Goal: Task Accomplishment & Management: Manage account settings

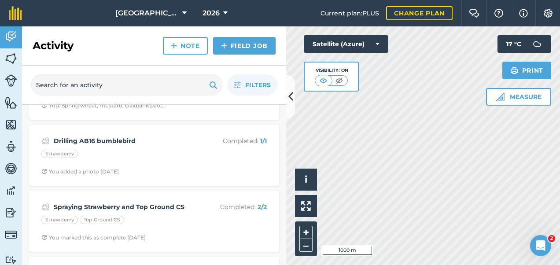
scroll to position [580, 0]
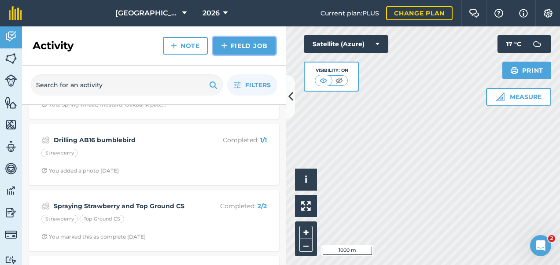
click at [242, 43] on link "Field Job" at bounding box center [244, 46] width 63 height 18
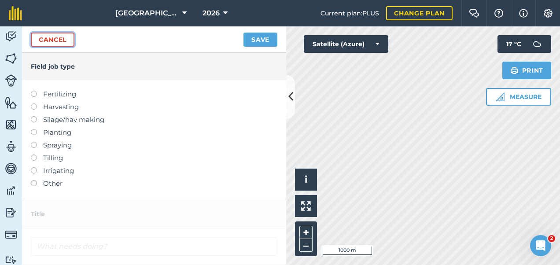
click at [47, 40] on link "Cancel" at bounding box center [53, 40] width 44 height 14
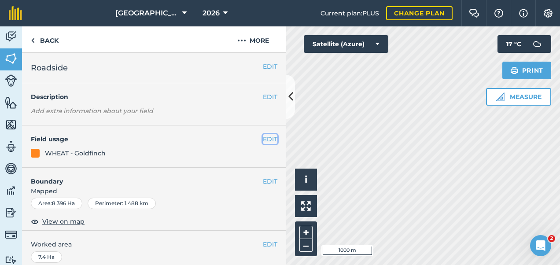
click at [263, 139] on button "EDIT" at bounding box center [270, 139] width 15 height 10
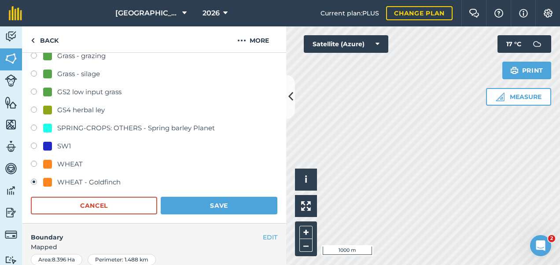
scroll to position [265, 0]
click at [33, 164] on label at bounding box center [37, 164] width 12 height 9
radio input "true"
radio input "false"
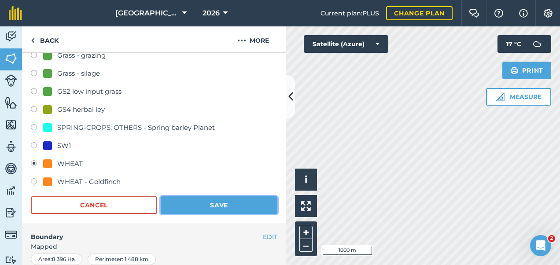
click at [220, 209] on button "Save" at bounding box center [219, 205] width 117 height 18
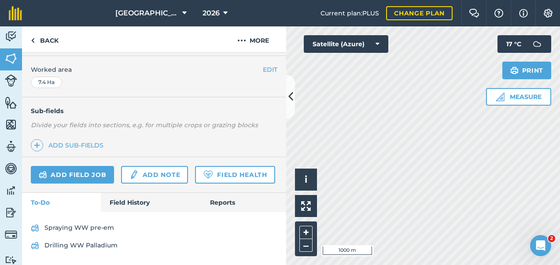
scroll to position [197, 0]
click at [43, 38] on link "Back" at bounding box center [44, 39] width 45 height 26
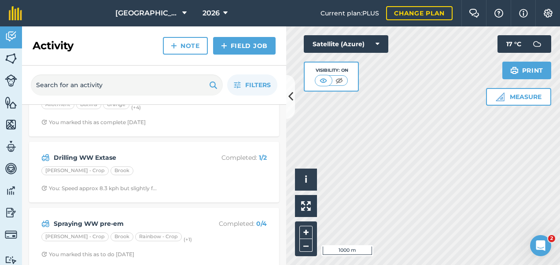
scroll to position [35, 0]
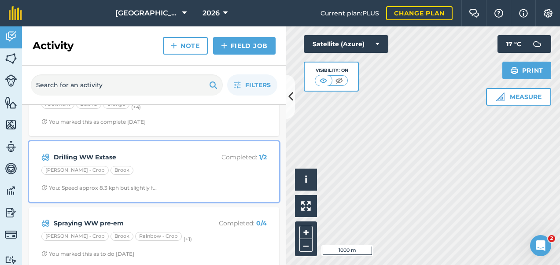
click at [179, 166] on div "Ashby - Crop Brook" at bounding box center [153, 171] width 225 height 11
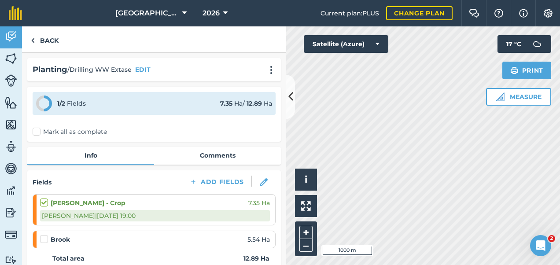
scroll to position [74, 0]
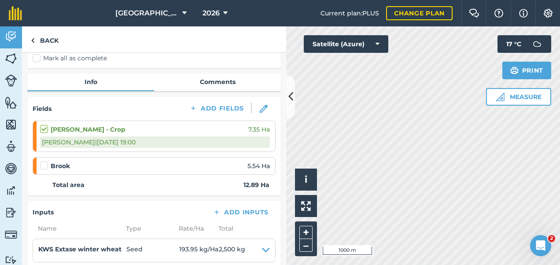
click at [44, 161] on label at bounding box center [45, 161] width 11 height 0
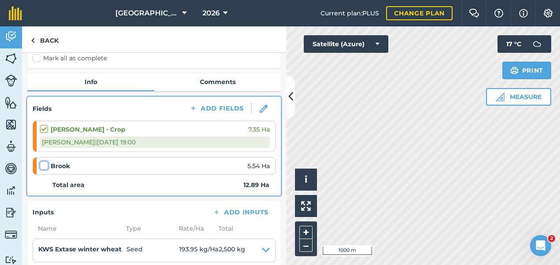
click at [44, 164] on input "checkbox" at bounding box center [43, 164] width 6 height 6
checkbox input "false"
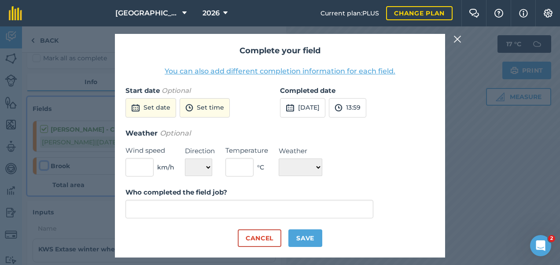
type input "Louis Phipps"
click at [155, 108] on button "Set date" at bounding box center [150, 107] width 51 height 19
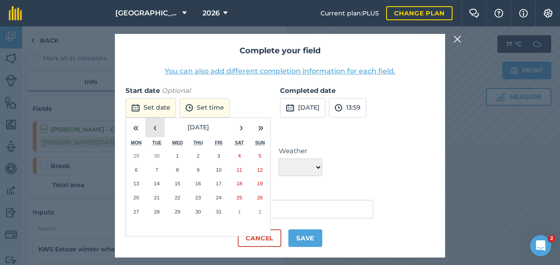
click at [155, 129] on button "‹" at bounding box center [154, 127] width 19 height 19
click at [150, 210] on button "30" at bounding box center [157, 212] width 21 height 14
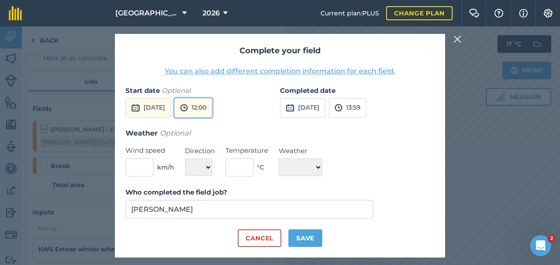
click at [212, 103] on button "12:00" at bounding box center [193, 107] width 38 height 19
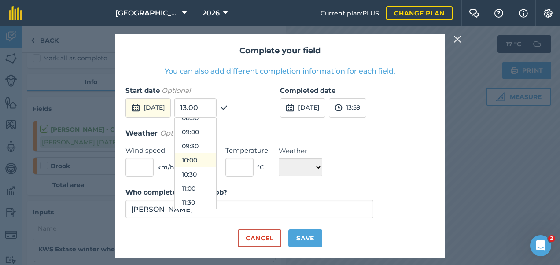
scroll to position [245, 0]
click at [213, 134] on button "09:00" at bounding box center [195, 133] width 41 height 14
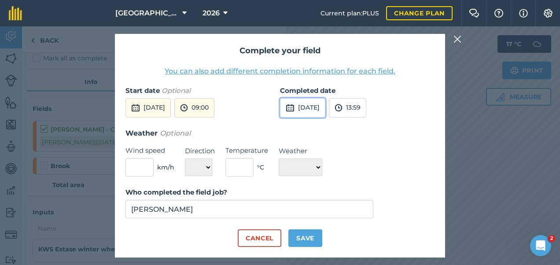
click at [324, 110] on button "1st Oct 2025" at bounding box center [302, 107] width 45 height 19
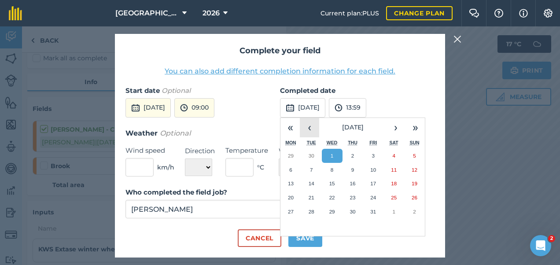
click at [312, 131] on button "‹" at bounding box center [309, 127] width 19 height 19
click at [310, 213] on abbr "30" at bounding box center [312, 212] width 6 height 6
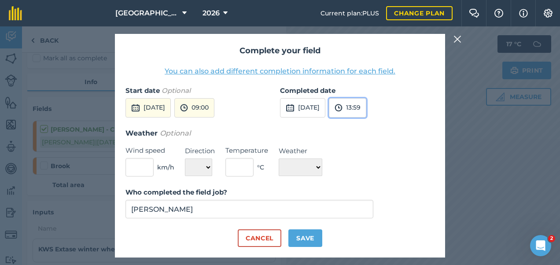
click at [366, 107] on button "13:59" at bounding box center [347, 107] width 37 height 19
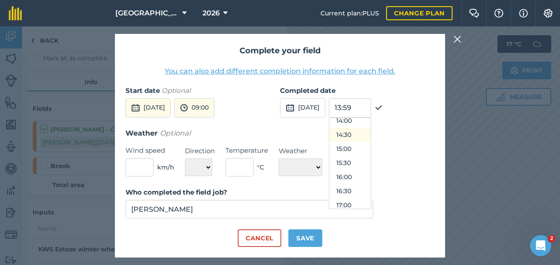
scroll to position [401, 0]
click at [368, 176] on button "16:00" at bounding box center [349, 175] width 41 height 14
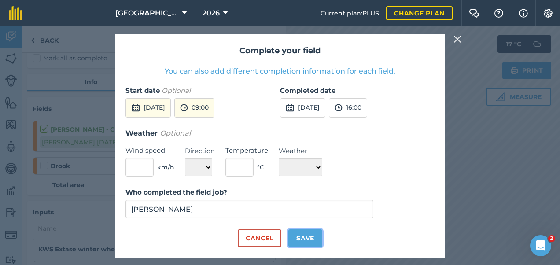
click at [306, 240] on button "Save" at bounding box center [305, 238] width 34 height 18
checkbox input "true"
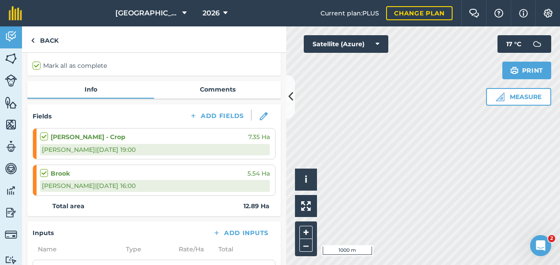
scroll to position [65, 0]
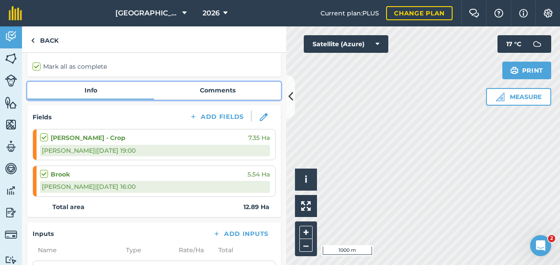
click at [218, 89] on link "Comments" at bounding box center [217, 90] width 127 height 17
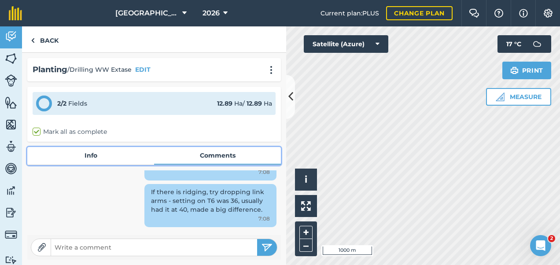
scroll to position [143, 0]
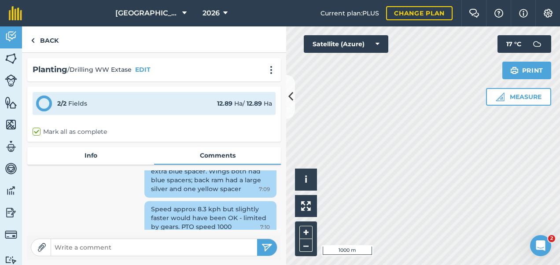
click at [107, 246] on input "text" at bounding box center [154, 247] width 206 height 12
type input "PTO link arms dropped to 38 half way through Ashby - ensure link arms low enough"
click at [257, 239] on button "submit" at bounding box center [267, 247] width 20 height 17
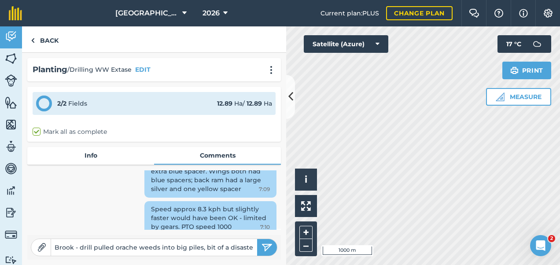
type input "Brook - drill pulled orache weeds into big piles, bit of a disaster"
click at [270, 253] on button "submit" at bounding box center [267, 247] width 20 height 17
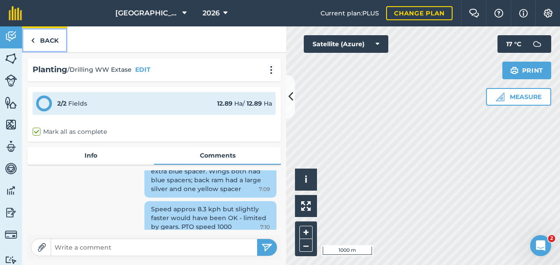
click at [50, 37] on link "Back" at bounding box center [44, 39] width 45 height 26
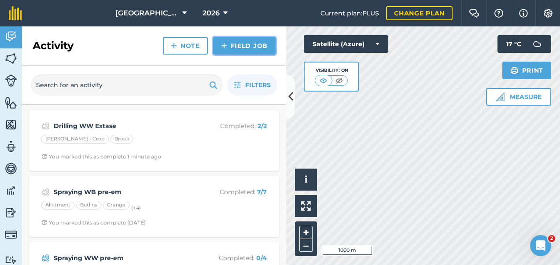
click at [256, 44] on link "Field Job" at bounding box center [244, 46] width 63 height 18
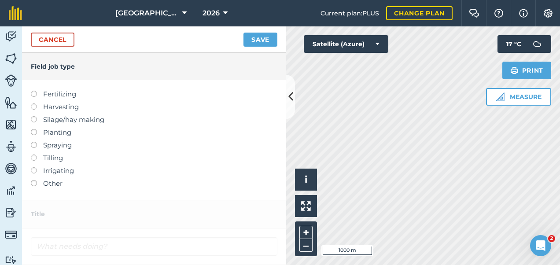
click at [33, 180] on label at bounding box center [37, 180] width 12 height 0
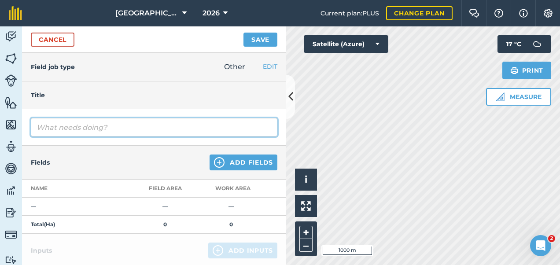
click at [88, 129] on input "text" at bounding box center [154, 127] width 247 height 18
type input "Rolling WW"
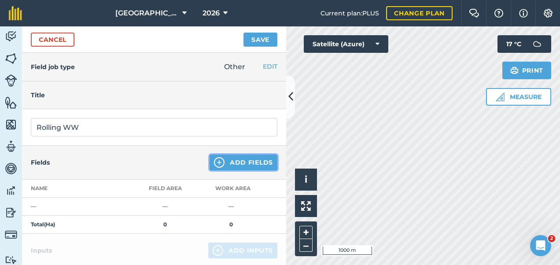
click at [237, 161] on button "Add Fields" at bounding box center [244, 163] width 68 height 16
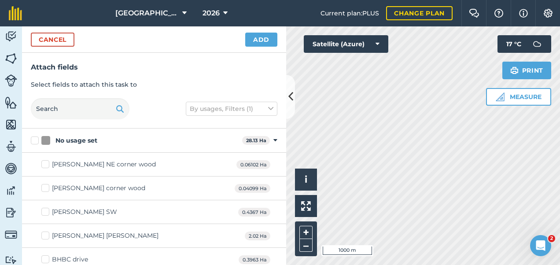
checkbox input "true"
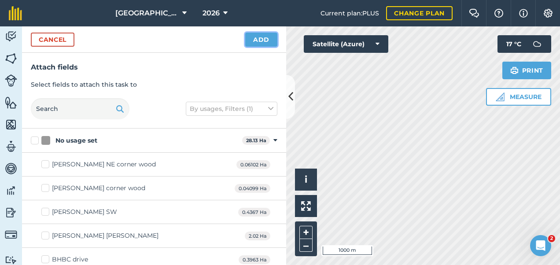
click at [261, 40] on button "Add" at bounding box center [261, 40] width 32 height 14
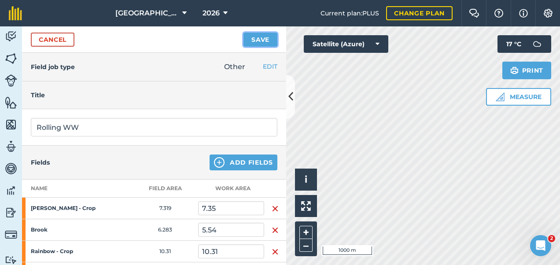
click at [259, 36] on button "Save" at bounding box center [260, 40] width 34 height 14
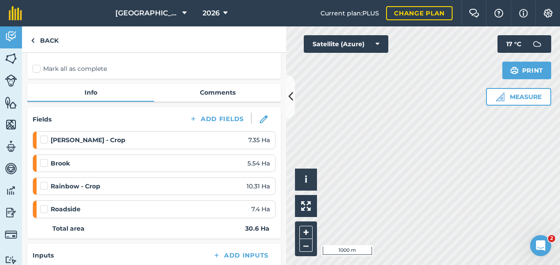
scroll to position [65, 0]
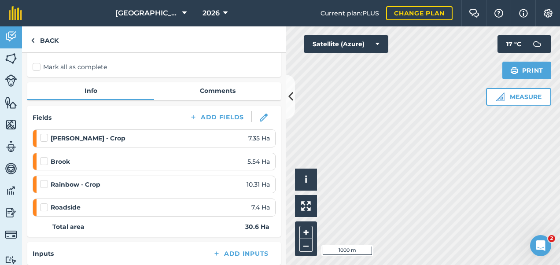
click at [47, 133] on label at bounding box center [45, 133] width 11 height 0
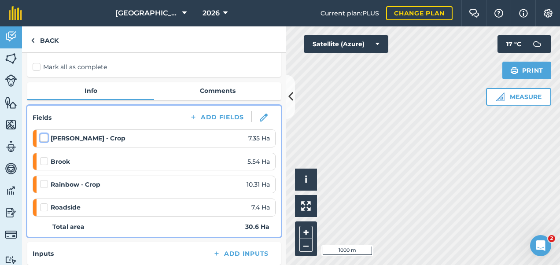
click at [46, 137] on input "checkbox" at bounding box center [43, 136] width 6 height 6
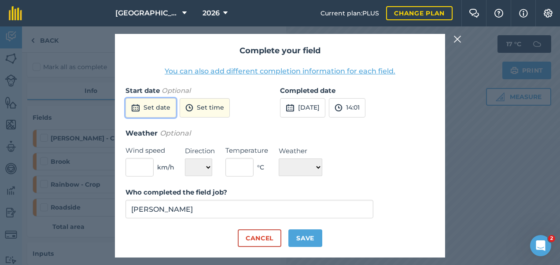
click at [159, 110] on button "Set date" at bounding box center [150, 107] width 51 height 19
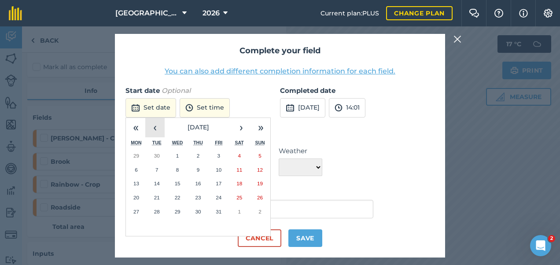
click at [162, 129] on button "‹" at bounding box center [154, 127] width 19 height 19
click at [241, 195] on abbr "27" at bounding box center [239, 198] width 6 height 6
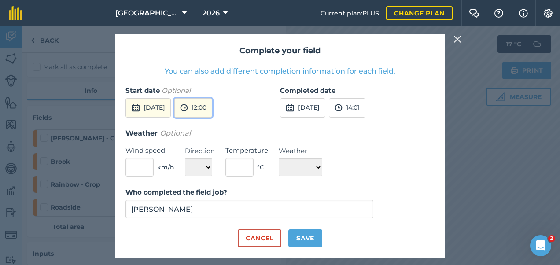
click at [212, 111] on button "12:00" at bounding box center [193, 107] width 38 height 19
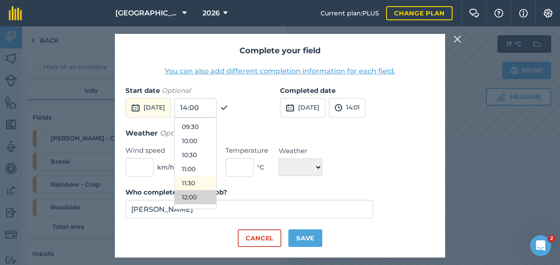
scroll to position [258, 0]
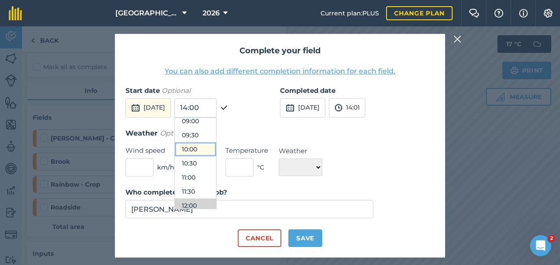
click at [213, 146] on button "10:00" at bounding box center [195, 149] width 41 height 14
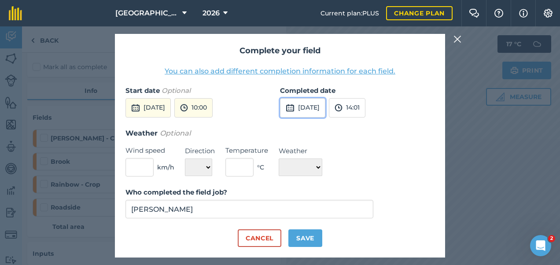
click at [319, 111] on button "1st Oct 2025" at bounding box center [302, 107] width 45 height 19
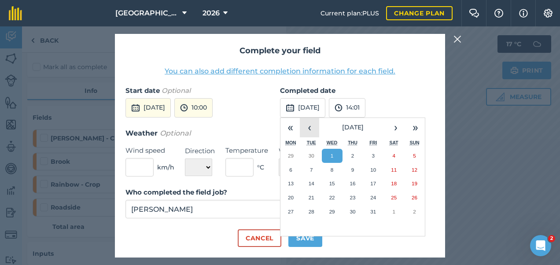
click at [311, 127] on button "‹" at bounding box center [309, 127] width 19 height 19
click at [395, 193] on button "27" at bounding box center [394, 198] width 21 height 14
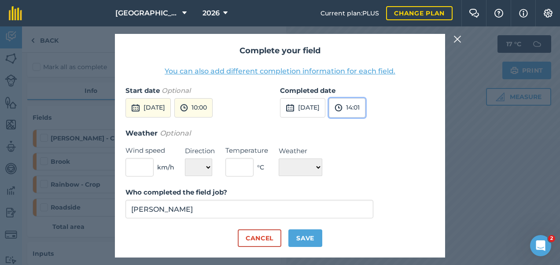
click at [365, 107] on button "14:01" at bounding box center [347, 107] width 37 height 19
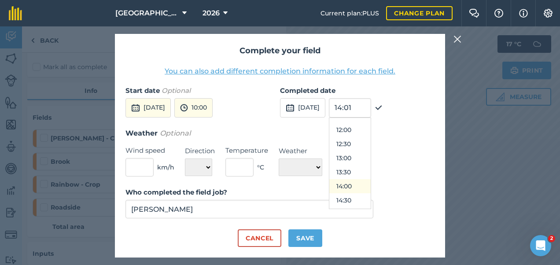
scroll to position [333, 0]
click at [365, 141] on button "12:30" at bounding box center [349, 144] width 41 height 14
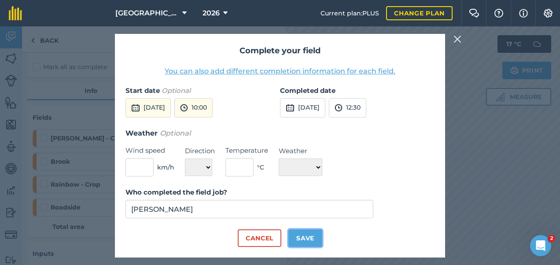
click at [302, 236] on button "Save" at bounding box center [305, 238] width 34 height 18
checkbox input "true"
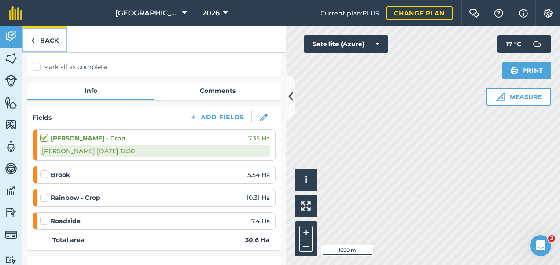
click at [47, 39] on link "Back" at bounding box center [44, 39] width 45 height 26
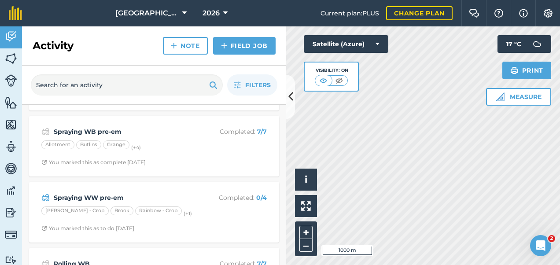
scroll to position [120, 0]
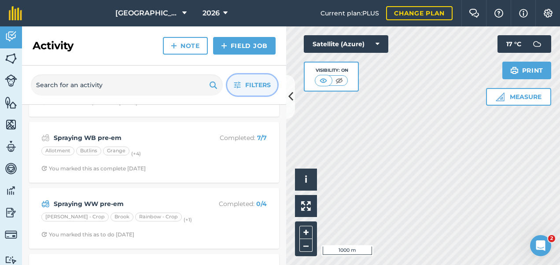
click at [238, 77] on button "Filters" at bounding box center [252, 84] width 50 height 21
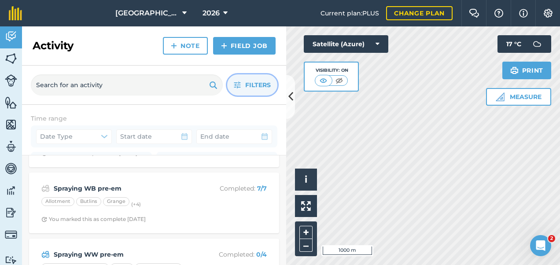
click at [238, 77] on button "Filters" at bounding box center [252, 84] width 50 height 21
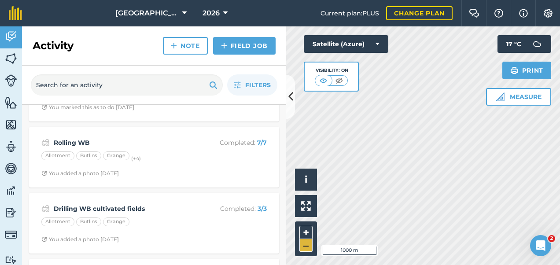
scroll to position [261, 0]
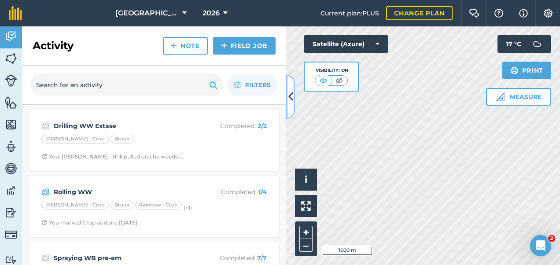
click at [290, 92] on icon at bounding box center [290, 96] width 5 height 15
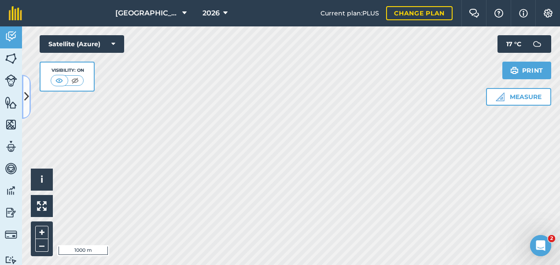
click at [26, 97] on icon at bounding box center [26, 96] width 5 height 15
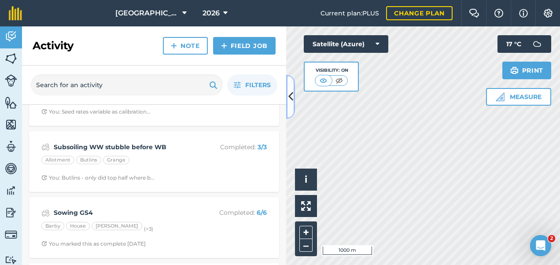
scroll to position [1330, 0]
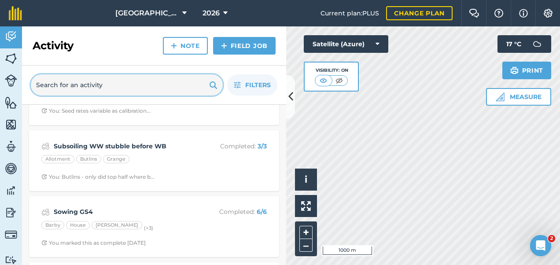
click at [97, 83] on input "text" at bounding box center [127, 84] width 192 height 21
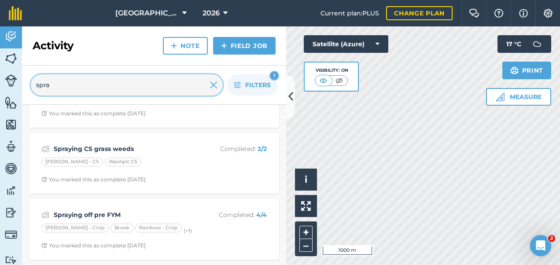
scroll to position [173, 0]
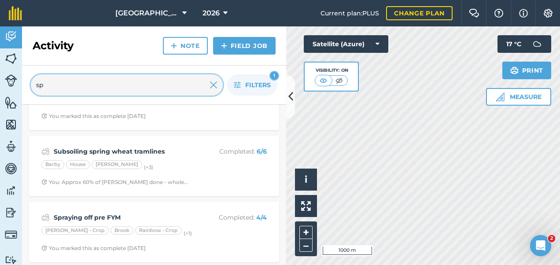
type input "s"
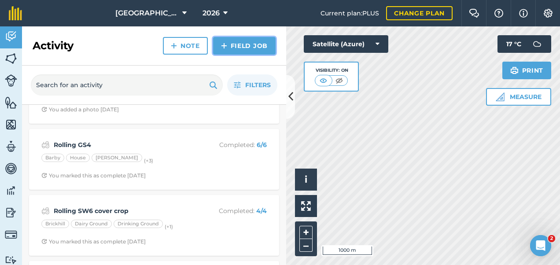
click at [253, 48] on link "Field Job" at bounding box center [244, 46] width 63 height 18
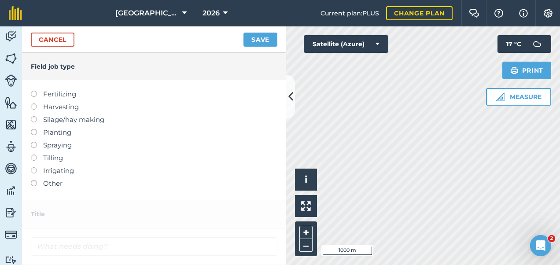
click at [34, 142] on label at bounding box center [37, 142] width 12 height 0
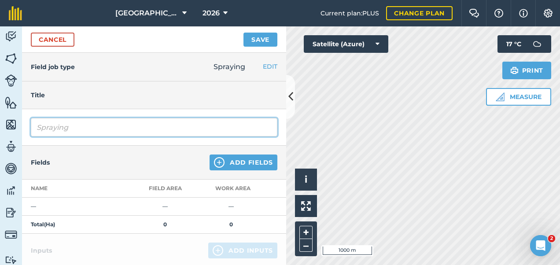
click at [89, 129] on input "Spraying" at bounding box center [154, 127] width 247 height 18
type input "Spraying"
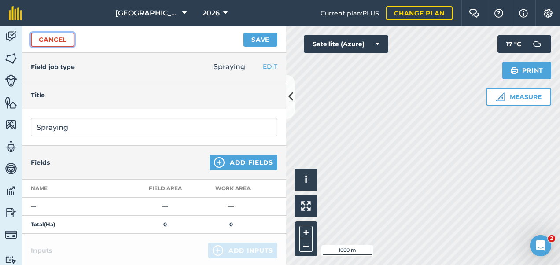
click at [57, 40] on link "Cancel" at bounding box center [53, 40] width 44 height 14
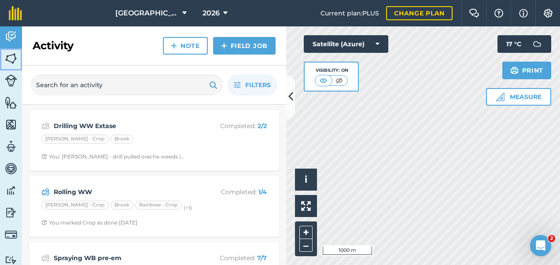
click at [13, 55] on img at bounding box center [11, 58] width 12 height 13
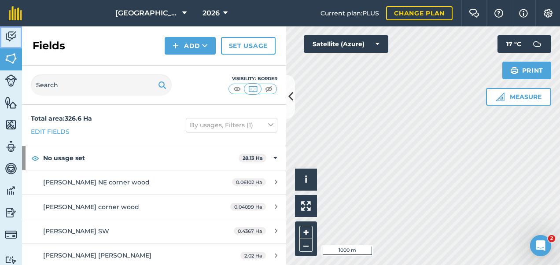
click at [10, 33] on img at bounding box center [11, 36] width 12 height 13
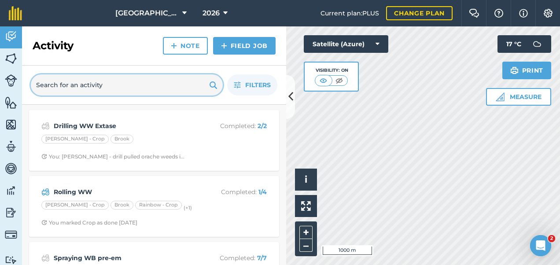
click at [93, 90] on input "text" at bounding box center [127, 84] width 192 height 21
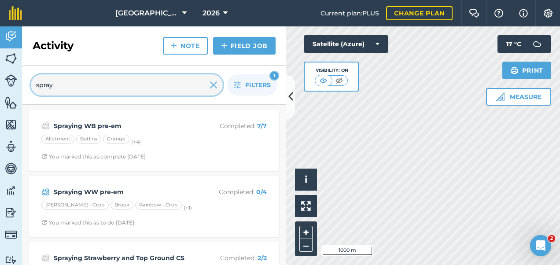
type input "spray"
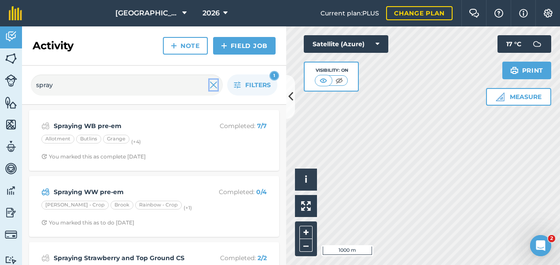
click at [213, 86] on img at bounding box center [214, 85] width 8 height 11
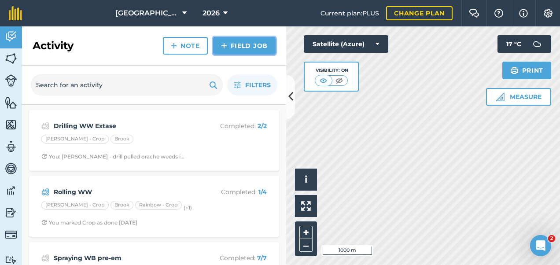
click at [249, 44] on link "Field Job" at bounding box center [244, 46] width 63 height 18
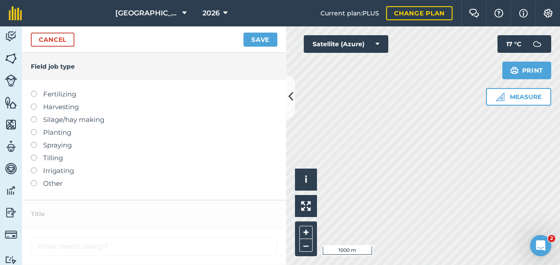
click at [34, 142] on label at bounding box center [37, 142] width 12 height 0
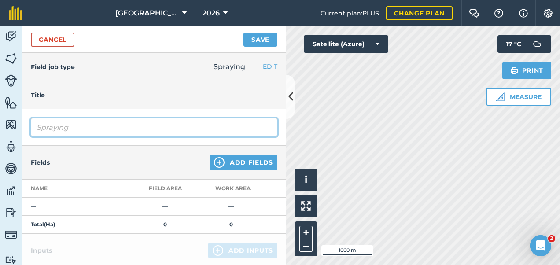
click at [100, 126] on input "Spraying" at bounding box center [154, 127] width 247 height 18
type input "Spraying off pre-drilling WW"
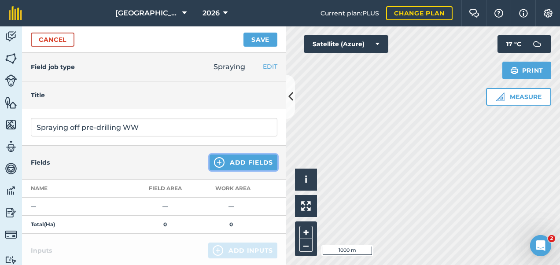
click at [245, 162] on button "Add Fields" at bounding box center [244, 163] width 68 height 16
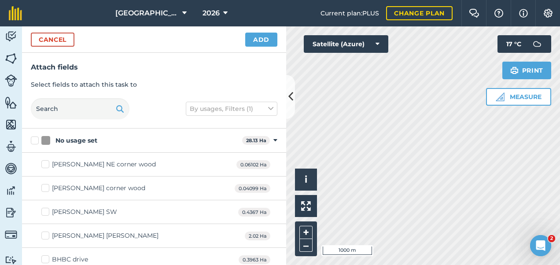
checkbox input "true"
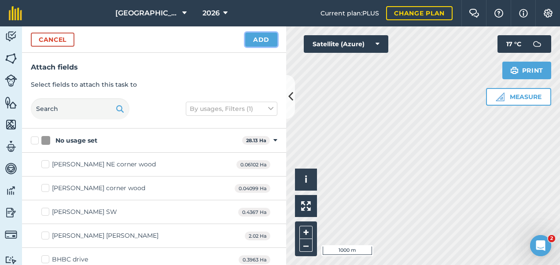
click at [266, 35] on button "Add" at bounding box center [261, 40] width 32 height 14
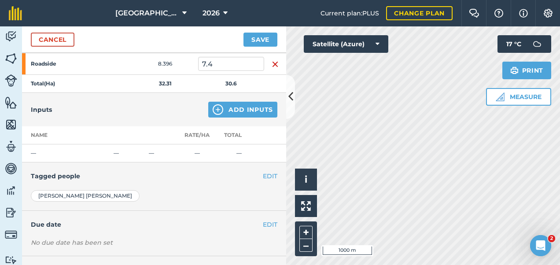
scroll to position [210, 0]
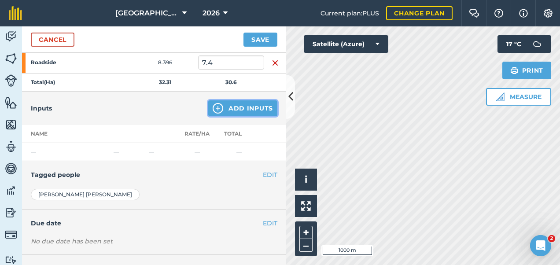
click at [229, 109] on button "Add Inputs" at bounding box center [242, 108] width 69 height 16
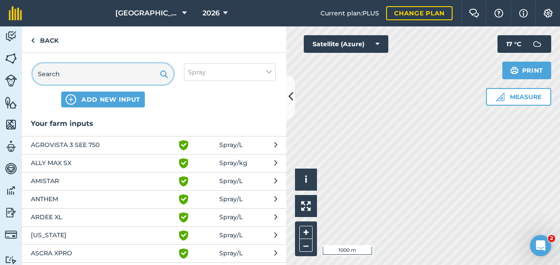
click at [85, 73] on input "text" at bounding box center [103, 73] width 141 height 21
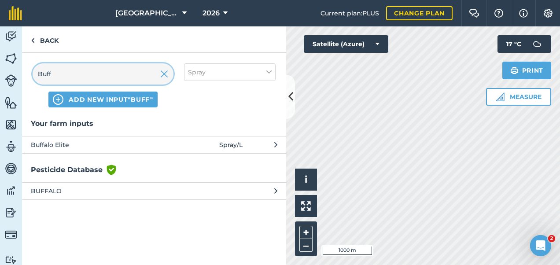
type input "Buff"
click at [55, 149] on span "Buffalo Elite" at bounding box center [103, 145] width 144 height 10
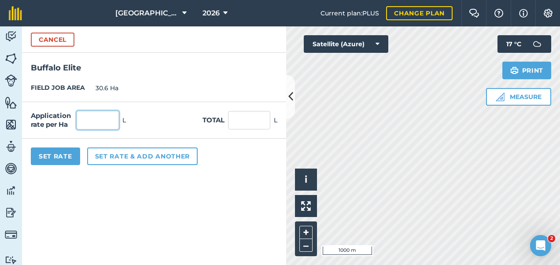
click at [100, 121] on input "text" at bounding box center [98, 120] width 42 height 18
type input "0.5"
type input "15.3"
click at [248, 125] on input "15.3" at bounding box center [249, 120] width 42 height 18
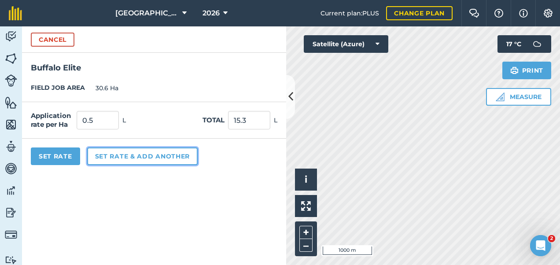
click at [137, 150] on button "Set rate & add another" at bounding box center [142, 157] width 111 height 18
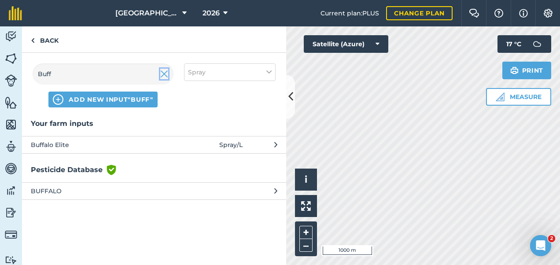
click at [165, 74] on img at bounding box center [164, 74] width 8 height 11
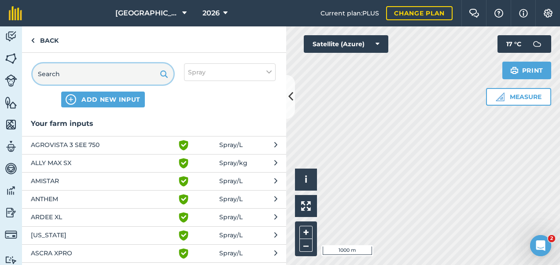
click at [120, 70] on input "text" at bounding box center [103, 73] width 141 height 21
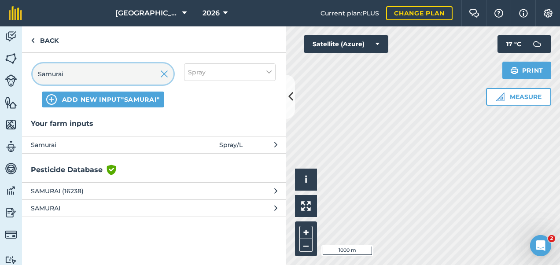
type input "Samurai"
click at [121, 139] on button "Samurai Spray / L" at bounding box center [154, 144] width 264 height 17
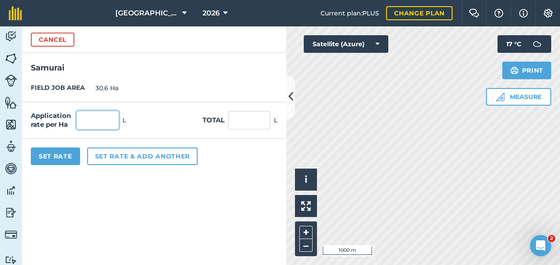
click at [102, 111] on input "text" at bounding box center [98, 120] width 42 height 18
type input "3"
type input "91.8"
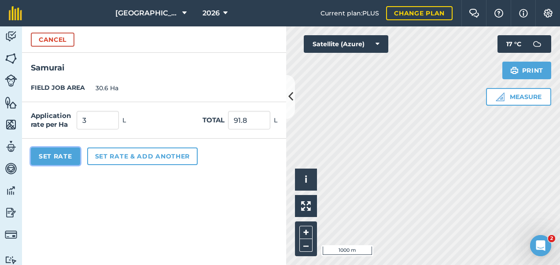
click at [69, 149] on button "Set Rate" at bounding box center [55, 157] width 49 height 18
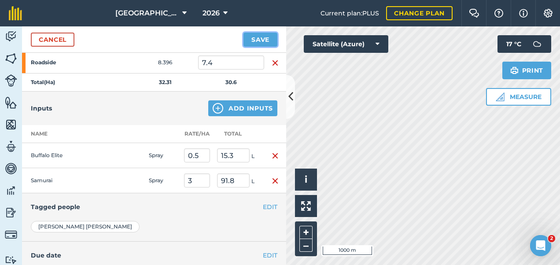
click at [256, 39] on button "Save" at bounding box center [260, 40] width 34 height 14
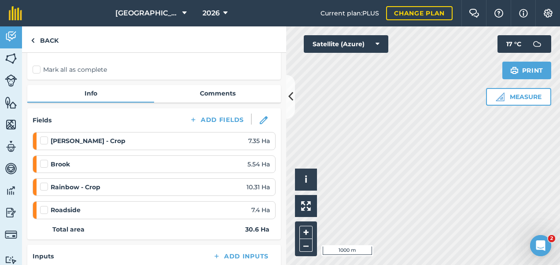
scroll to position [63, 0]
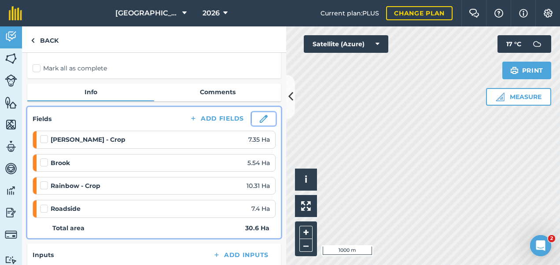
click at [260, 117] on img at bounding box center [264, 119] width 8 height 8
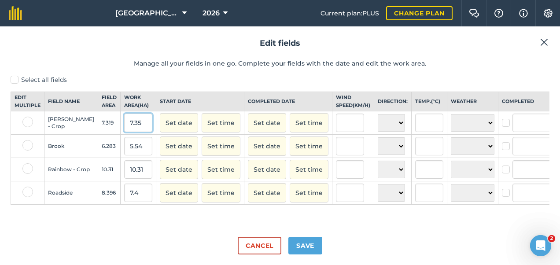
click at [124, 132] on input "7.35" at bounding box center [138, 123] width 28 height 18
drag, startPoint x: 121, startPoint y: 130, endPoint x: 95, endPoint y: 130, distance: 25.5
click at [95, 130] on tr "Ashby - Crop 7.319 7.35 Set date Set time Set date Set time N NE E SE S SW W NW…" at bounding box center [314, 122] width 606 height 23
type input "7.99"
drag, startPoint x: 121, startPoint y: 153, endPoint x: 101, endPoint y: 157, distance: 20.1
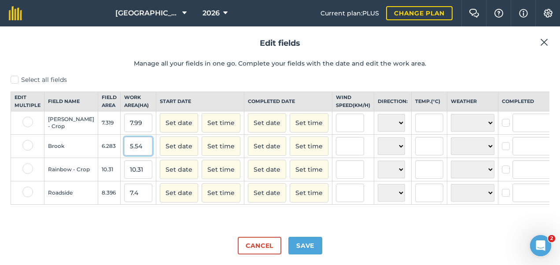
click at [121, 157] on td "5.54" at bounding box center [139, 146] width 36 height 23
type input "5.8"
drag, startPoint x: 122, startPoint y: 180, endPoint x: 109, endPoint y: 180, distance: 12.3
click at [124, 179] on input "10.31" at bounding box center [138, 169] width 28 height 18
type input "1"
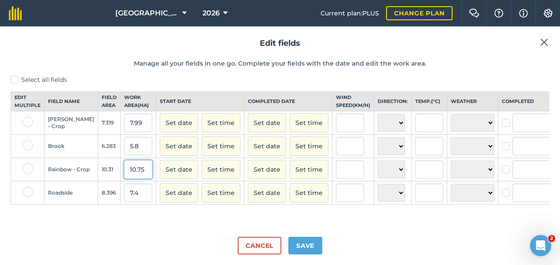
type input "10.75"
drag, startPoint x: 118, startPoint y: 203, endPoint x: 101, endPoint y: 204, distance: 16.8
click at [124, 202] on input "7.4" at bounding box center [138, 193] width 28 height 18
type input "7.85"
click at [164, 235] on div "Cancel Save" at bounding box center [280, 242] width 539 height 25
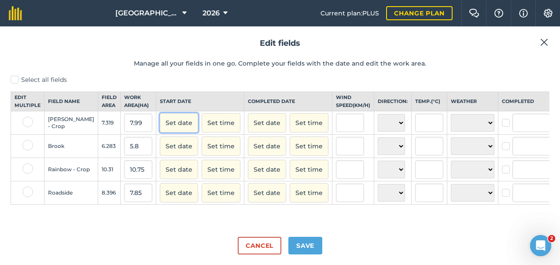
click at [161, 129] on button "Set date" at bounding box center [179, 122] width 38 height 19
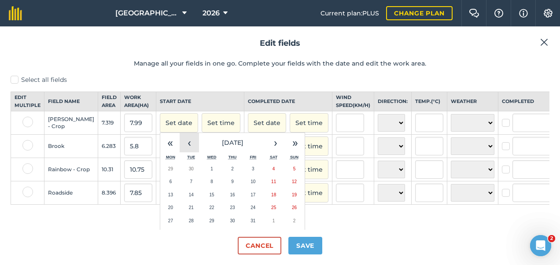
click at [180, 152] on button "‹" at bounding box center [189, 142] width 19 height 19
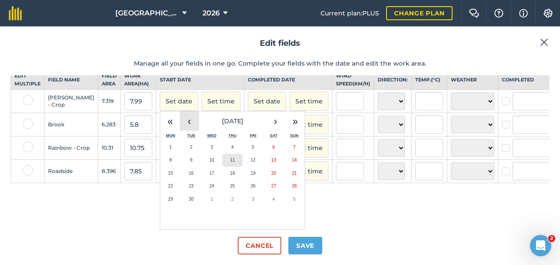
scroll to position [26, 0]
click at [181, 186] on button "23" at bounding box center [191, 186] width 21 height 13
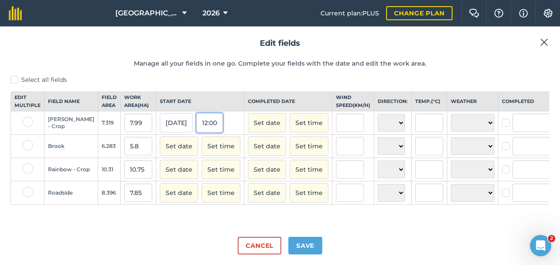
click at [196, 129] on button "12:00" at bounding box center [209, 122] width 26 height 19
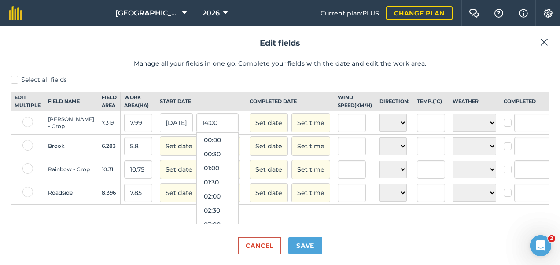
scroll to position [296, 0]
click at [197, 216] on button "13:00" at bounding box center [217, 210] width 41 height 14
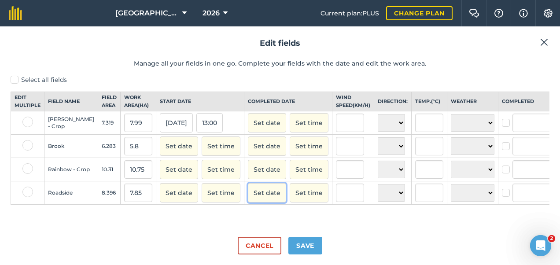
click at [248, 197] on button "Set date" at bounding box center [267, 192] width 38 height 19
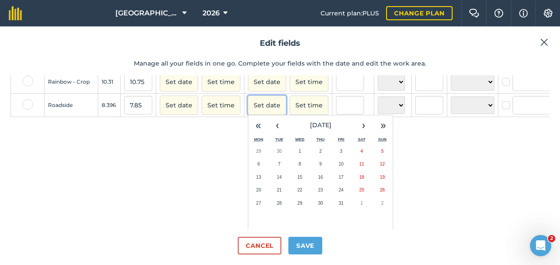
scroll to position [90, 0]
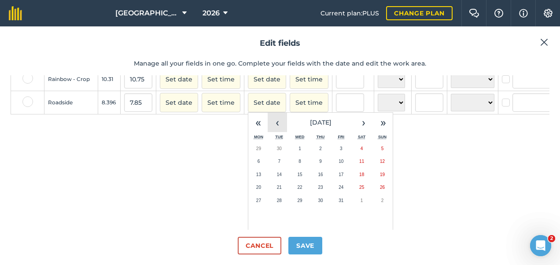
click at [268, 132] on button "‹" at bounding box center [277, 122] width 19 height 19
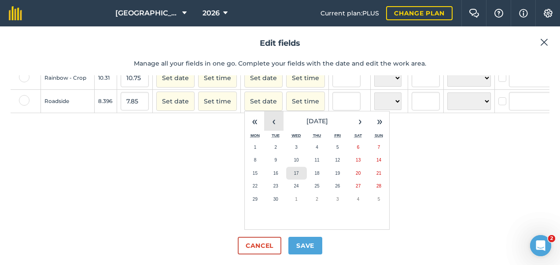
scroll to position [104, 4]
click at [265, 180] on button "23" at bounding box center [275, 186] width 21 height 13
checkbox input "true"
type input "Louis Phipps"
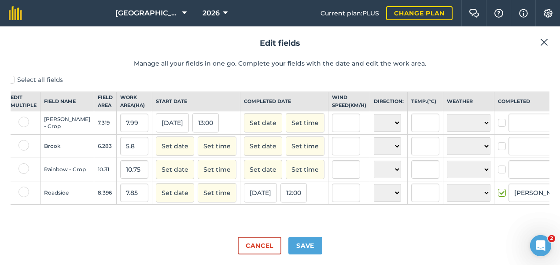
scroll to position [0, 4]
click at [280, 201] on button "12:00" at bounding box center [293, 192] width 26 height 19
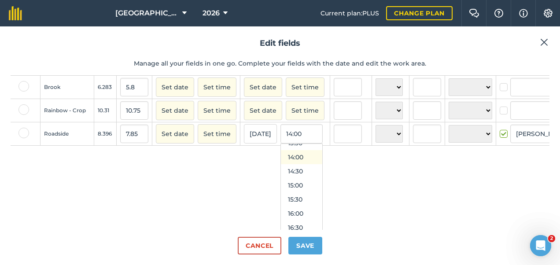
scroll to position [390, 0]
click at [281, 205] on button "15:30" at bounding box center [301, 198] width 41 height 14
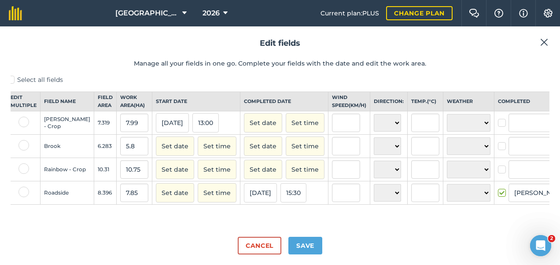
scroll to position [0, 4]
click at [12, 79] on label "Select all fields" at bounding box center [276, 79] width 539 height 9
click at [12, 79] on input "Select all fields" at bounding box center [14, 78] width 6 height 6
checkbox input "true"
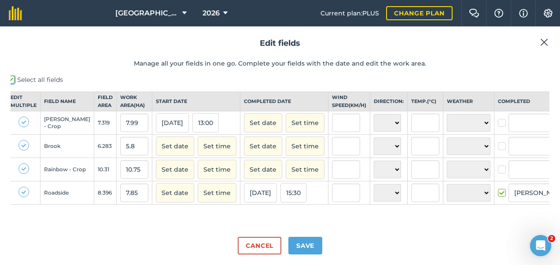
checkbox input "true"
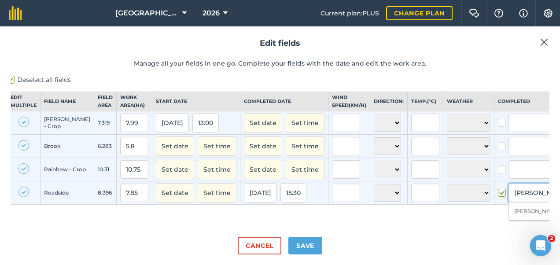
drag, startPoint x: 533, startPoint y: 203, endPoint x: 480, endPoint y: 197, distance: 53.1
click at [509, 197] on input "Louis Phipps" at bounding box center [552, 193] width 86 height 18
click at [498, 118] on label at bounding box center [503, 118] width 11 height 0
click at [498, 124] on input "checkbox" at bounding box center [501, 121] width 6 height 6
checkbox input "true"
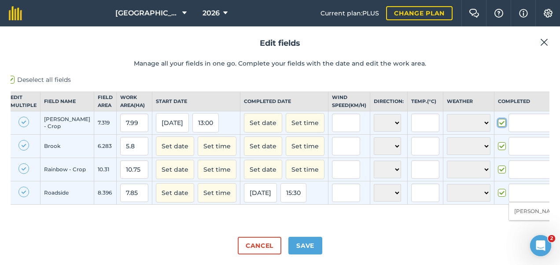
type input "Louis Phipps"
checkbox input "true"
type input "Louis Phipps"
checkbox input "true"
type input "Louis Phipps"
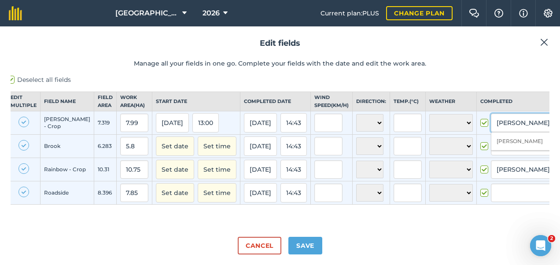
click at [517, 131] on input "Louis Phipps" at bounding box center [534, 123] width 86 height 18
type input "L"
drag, startPoint x: 517, startPoint y: 131, endPoint x: 462, endPoint y: 136, distance: 54.9
click at [491, 132] on input "Charles Noden" at bounding box center [534, 123] width 86 height 18
type input "Charles Noden"
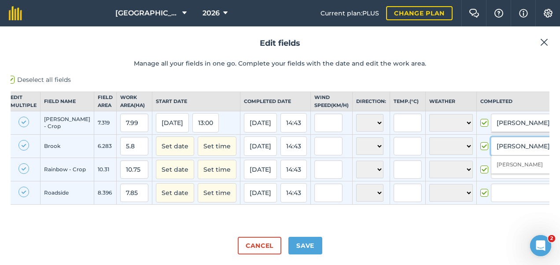
drag, startPoint x: 524, startPoint y: 152, endPoint x: 445, endPoint y: 158, distance: 79.0
click at [446, 158] on tr "Brook 6.283 5.8 Set date Set time 01/10/25 14:43 N NE E SE S SW W NW ☀️ Sunny 🌧…" at bounding box center [301, 146] width 589 height 23
paste input "Charles Noden"
type input "Charles Noden"
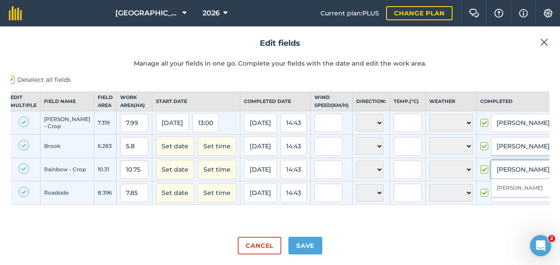
drag, startPoint x: 517, startPoint y: 177, endPoint x: 431, endPoint y: 181, distance: 86.4
click at [432, 181] on tr "Rainbow - Crop 10.31 10.75 Set date Set time 01/10/25 14:43 N NE E SE S SW W NW…" at bounding box center [301, 169] width 589 height 23
paste input "Charles Noden"
type input "Charles Noden"
click at [491, 200] on input "text" at bounding box center [534, 193] width 86 height 18
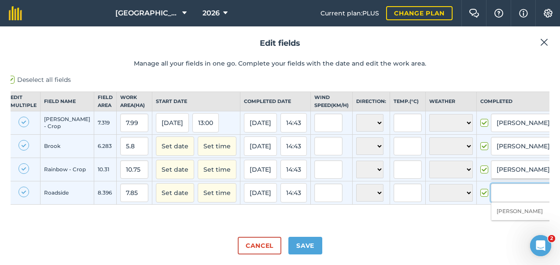
paste input "Charles Noden"
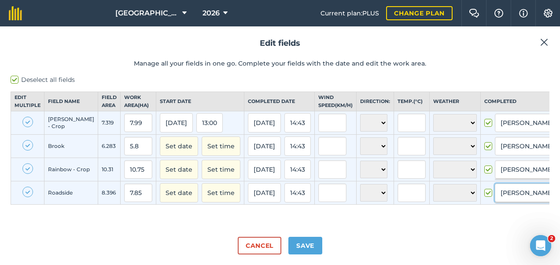
type input "Charles Noden"
click at [160, 152] on button "Set date" at bounding box center [179, 145] width 38 height 19
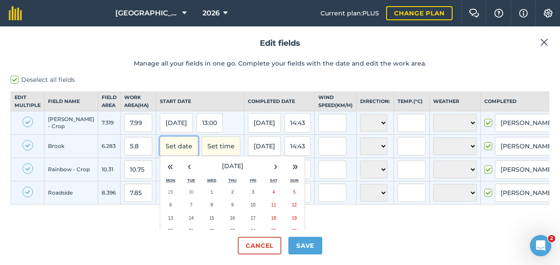
click at [160, 152] on button "Set date" at bounding box center [179, 145] width 38 height 19
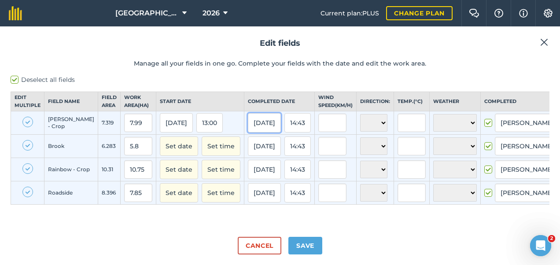
click at [248, 128] on button "01/10/25" at bounding box center [264, 122] width 33 height 19
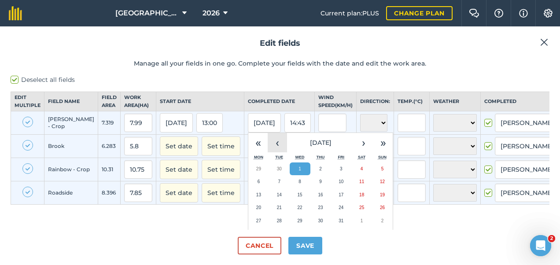
click at [268, 152] on button "‹" at bounding box center [277, 142] width 19 height 19
click at [269, 212] on button "23" at bounding box center [279, 207] width 21 height 13
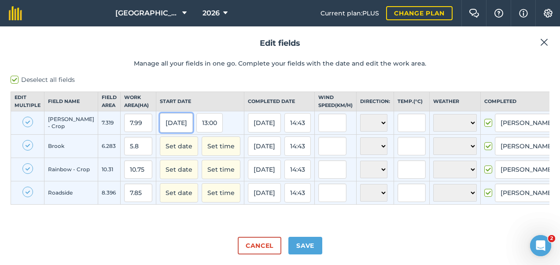
click at [166, 130] on button "23/09/25" at bounding box center [176, 122] width 33 height 19
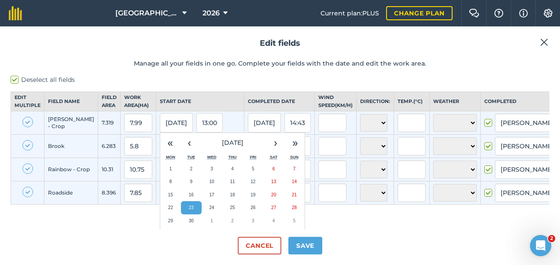
click at [189, 210] on abbr "23" at bounding box center [191, 207] width 5 height 5
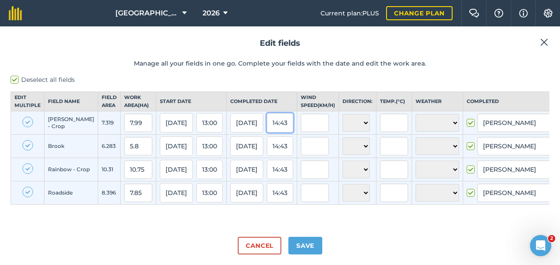
click at [271, 129] on button "14:43" at bounding box center [280, 122] width 26 height 19
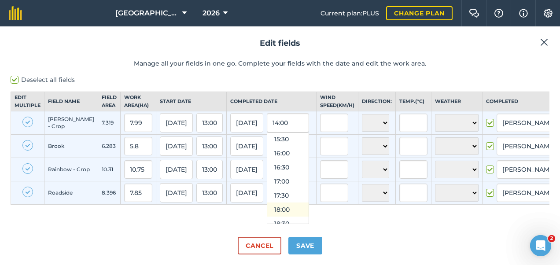
scroll to position [437, 0]
click at [269, 145] on button "15:30" at bounding box center [287, 140] width 41 height 14
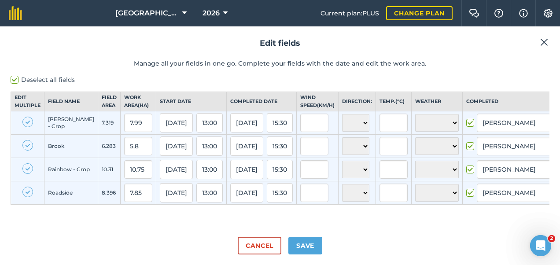
drag, startPoint x: 314, startPoint y: 129, endPoint x: 302, endPoint y: 130, distance: 12.0
click at [302, 130] on td at bounding box center [318, 122] width 42 height 23
click at [302, 130] on input "text" at bounding box center [314, 123] width 28 height 18
type input "7"
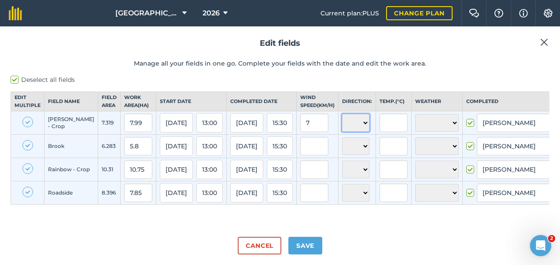
type input "7"
click at [342, 132] on select "N NE E SE S SW W NW" at bounding box center [355, 123] width 27 height 18
select select "N"
click at [342, 122] on select "N NE E SE S SW W NW" at bounding box center [355, 123] width 27 height 18
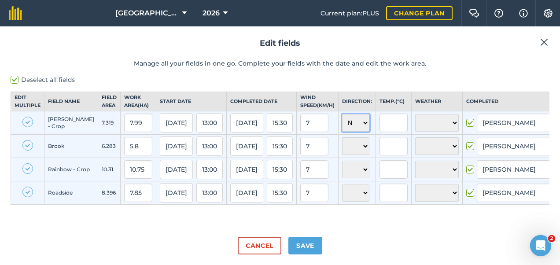
select select "N"
click at [380, 128] on input "text" at bounding box center [394, 123] width 28 height 18
type input "15"
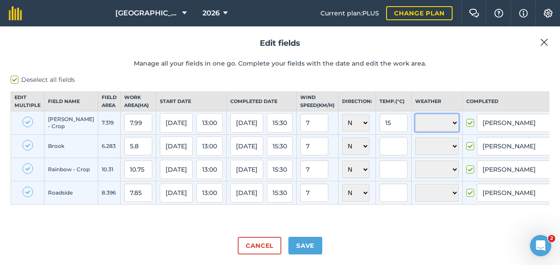
type input "15"
click at [434, 128] on select "☀️ Sunny 🌧 Rainy ⛅️ Cloudy 🌨 Snow ❄️ Icy" at bounding box center [437, 123] width 44 height 18
select select "Sunny"
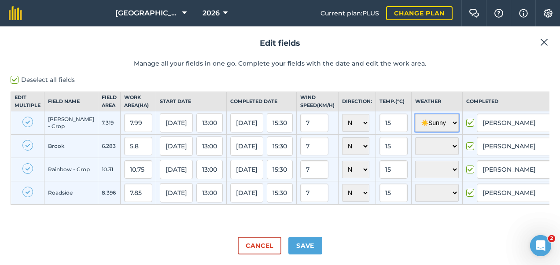
click at [415, 122] on select "☀️ Sunny 🌧 Rainy ⛅️ Cloudy 🌨 Snow ❄️ Icy" at bounding box center [437, 123] width 44 height 18
select select "Sunny"
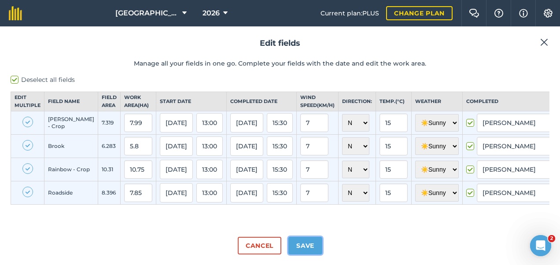
click at [309, 242] on button "Save" at bounding box center [305, 246] width 34 height 18
checkbox input "true"
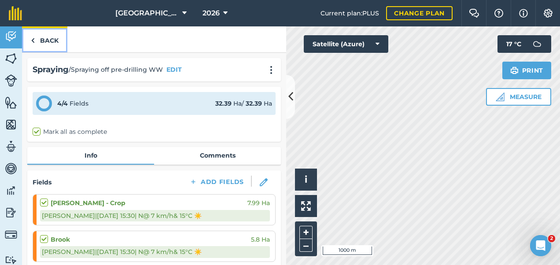
click at [46, 40] on link "Back" at bounding box center [44, 39] width 45 height 26
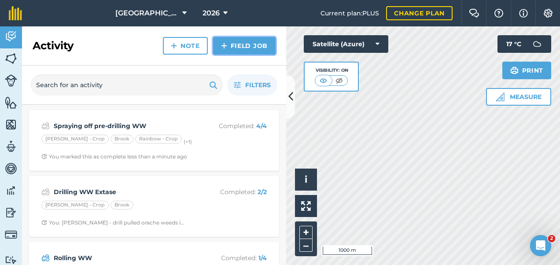
click at [251, 43] on link "Field Job" at bounding box center [244, 46] width 63 height 18
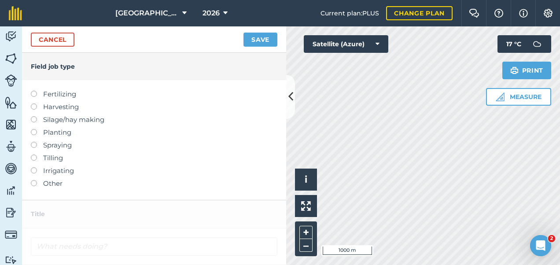
click at [32, 142] on label at bounding box center [37, 142] width 12 height 0
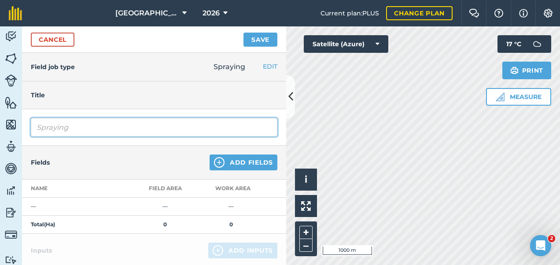
click at [109, 129] on input "Spraying" at bounding box center [154, 127] width 247 height 18
type input "Spraying off pre-drilling WB"
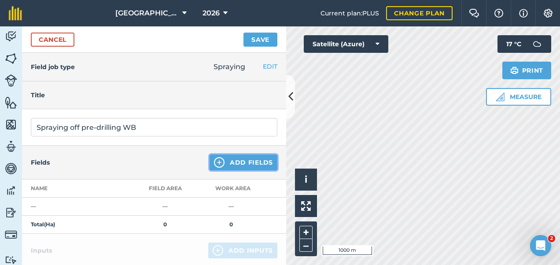
click at [223, 159] on button "Add Fields" at bounding box center [244, 163] width 68 height 16
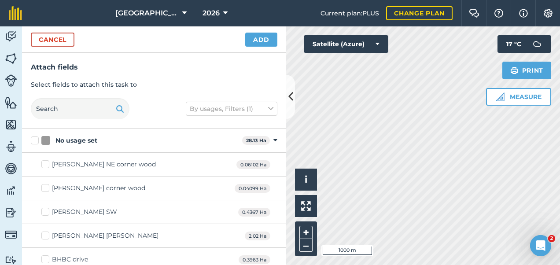
checkbox input "true"
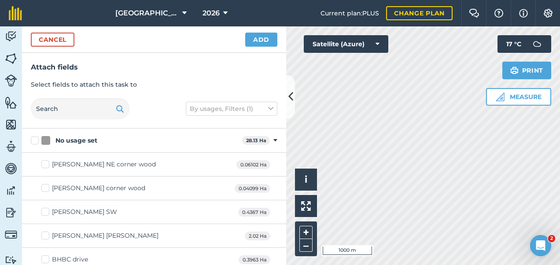
checkbox input "true"
click at [268, 40] on button "Add" at bounding box center [261, 40] width 32 height 14
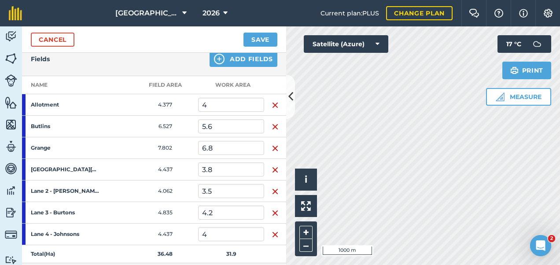
scroll to position [104, 0]
click at [236, 127] on input "5.6" at bounding box center [231, 125] width 66 height 14
type input "5.4"
click at [229, 144] on input "6.8" at bounding box center [231, 147] width 66 height 14
click at [229, 169] on input "3.8" at bounding box center [231, 169] width 66 height 14
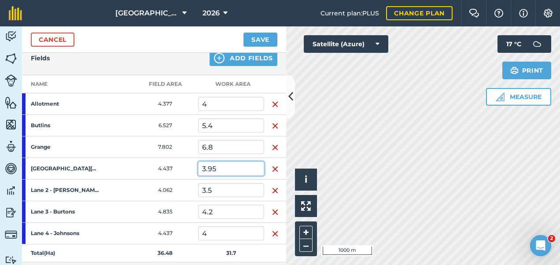
type input "3.95"
click at [232, 187] on input "3.5" at bounding box center [231, 190] width 66 height 14
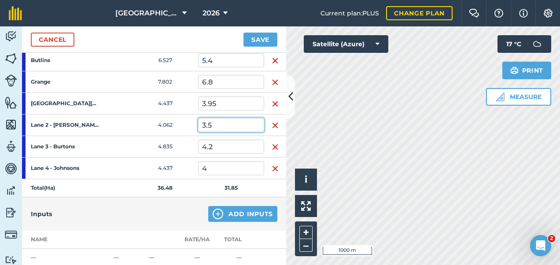
scroll to position [170, 0]
click at [243, 214] on button "Add Inputs" at bounding box center [242, 214] width 69 height 16
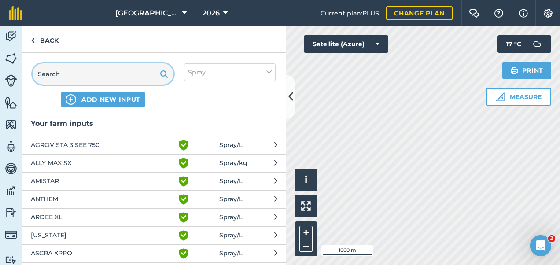
click at [96, 69] on input "text" at bounding box center [103, 73] width 141 height 21
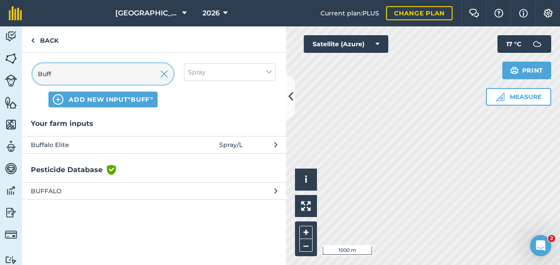
type input "Buff"
click at [70, 147] on span "Buffalo Elite" at bounding box center [103, 145] width 144 height 10
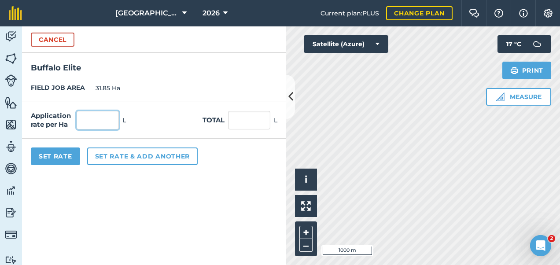
click at [99, 120] on input "text" at bounding box center [98, 120] width 42 height 18
type input "0.5"
type input "15.925"
click at [247, 128] on input "15.925" at bounding box center [249, 120] width 42 height 18
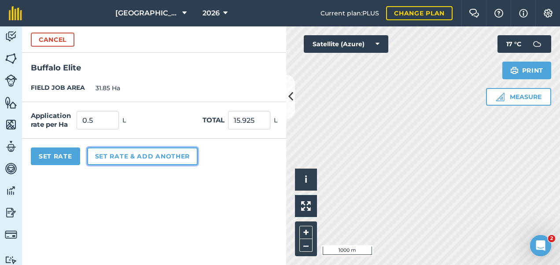
click at [102, 158] on button "Set rate & add another" at bounding box center [142, 157] width 111 height 18
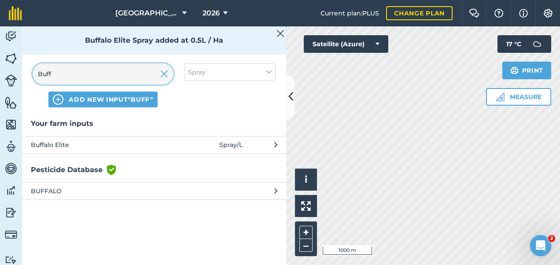
drag, startPoint x: 76, startPoint y: 74, endPoint x: 12, endPoint y: 89, distance: 65.6
click at [16, 89] on div "Activity Fields Livestock Features Maps Team Vehicles Data Reporting Billing Tu…" at bounding box center [280, 145] width 560 height 239
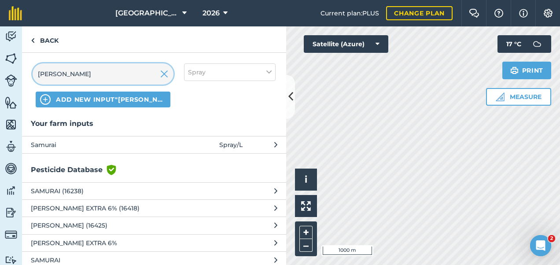
type input "Sam"
click at [53, 148] on span "Samurai" at bounding box center [103, 145] width 144 height 10
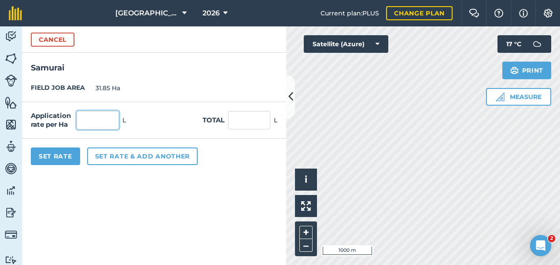
click at [97, 126] on input "text" at bounding box center [98, 120] width 42 height 18
type input "2"
type input "63.7"
click at [258, 121] on input "63.7" at bounding box center [249, 120] width 42 height 18
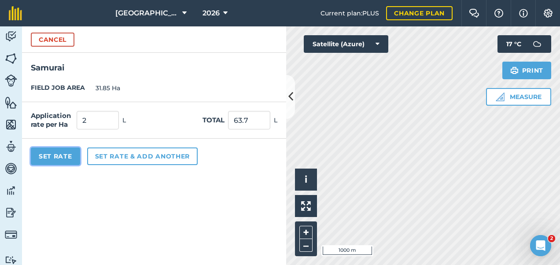
click at [48, 154] on button "Set Rate" at bounding box center [55, 157] width 49 height 18
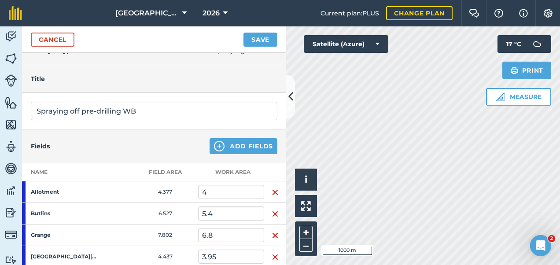
scroll to position [16, 0]
click at [263, 37] on button "Save" at bounding box center [260, 40] width 34 height 14
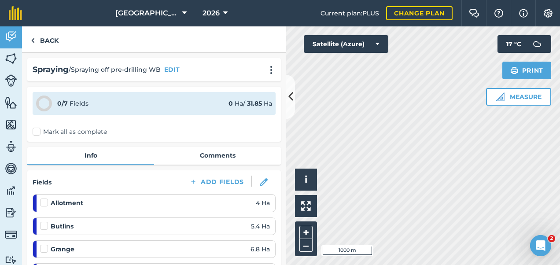
click at [36, 133] on label "Mark all as complete" at bounding box center [70, 131] width 74 height 9
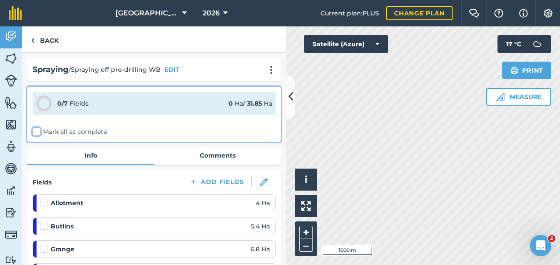
click at [36, 133] on input "Mark all as complete" at bounding box center [36, 130] width 6 height 6
checkbox input "false"
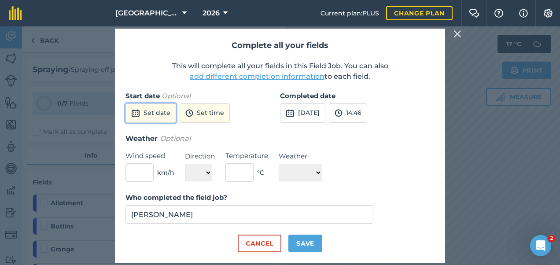
click at [144, 106] on button "Set date" at bounding box center [150, 112] width 51 height 19
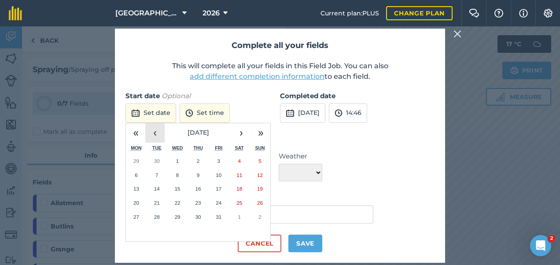
click at [160, 131] on button "‹" at bounding box center [154, 132] width 19 height 19
click at [221, 188] on abbr "19" at bounding box center [219, 189] width 6 height 6
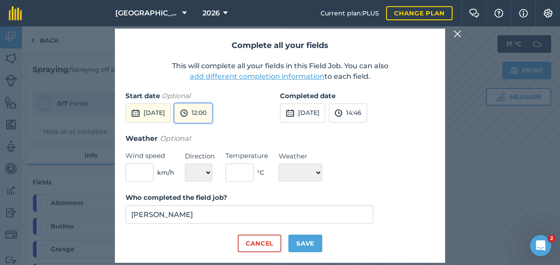
click at [212, 107] on button "12:00" at bounding box center [193, 112] width 38 height 19
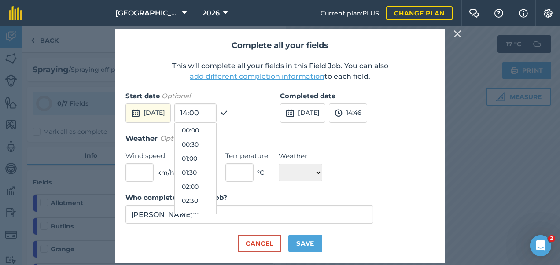
scroll to position [296, 0]
click at [210, 184] on button "12:30" at bounding box center [195, 187] width 41 height 14
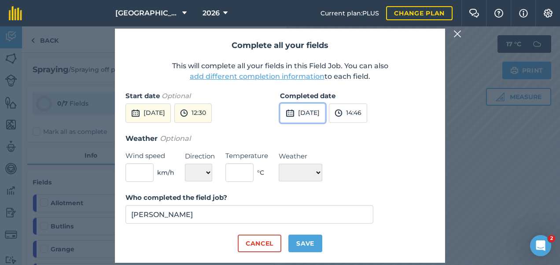
click at [316, 116] on button "1st Oct 2025" at bounding box center [302, 112] width 45 height 19
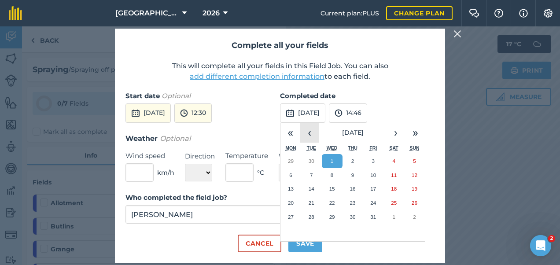
click at [311, 133] on button "‹" at bounding box center [309, 132] width 19 height 19
click at [374, 186] on abbr "19" at bounding box center [373, 189] width 6 height 6
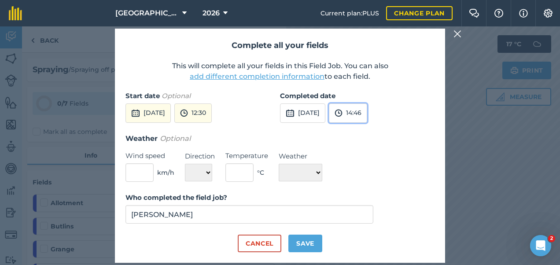
click at [367, 113] on button "14:46" at bounding box center [348, 112] width 38 height 19
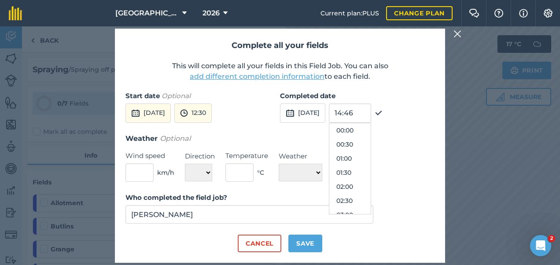
scroll to position [380, 0]
click at [367, 171] on button "15:00" at bounding box center [349, 173] width 41 height 14
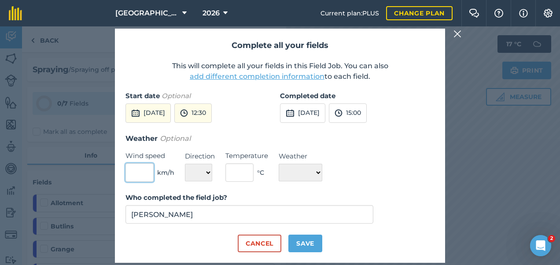
click at [140, 169] on input "text" at bounding box center [139, 172] width 28 height 18
type input "6"
click at [201, 173] on select "N NE E SE S SW W NW" at bounding box center [198, 173] width 27 height 18
select select "SW"
click at [185, 164] on select "N NE E SE S SW W NW" at bounding box center [198, 173] width 27 height 18
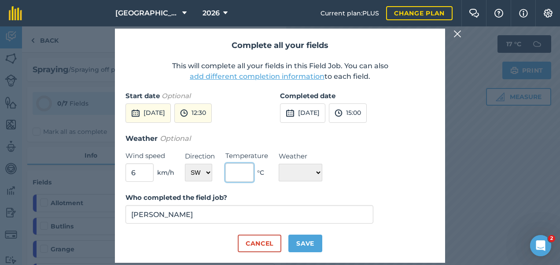
click at [244, 172] on input "text" at bounding box center [239, 172] width 28 height 18
type input "20"
click at [315, 172] on select "☀️ Sunny 🌧 Rainy ⛅️ Cloudy 🌨 Snow ❄️ Icy" at bounding box center [301, 173] width 44 height 18
select select "Sunny"
click at [279, 164] on select "☀️ Sunny 🌧 Rainy ⛅️ Cloudy 🌨 Snow ❄️ Icy" at bounding box center [301, 173] width 44 height 18
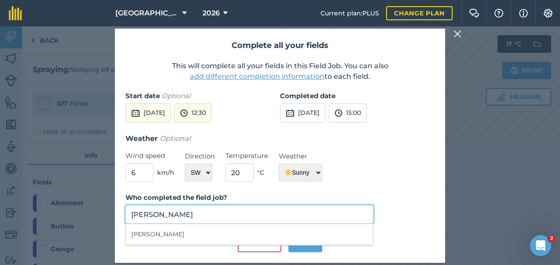
click at [229, 216] on input "Louis Phipps" at bounding box center [249, 214] width 248 height 18
type input "L"
type input "Charles Noden"
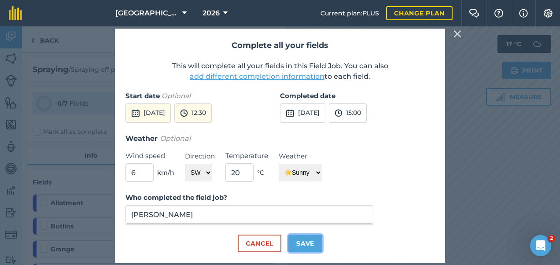
click at [307, 247] on button "Save" at bounding box center [305, 244] width 34 height 18
checkbox input "true"
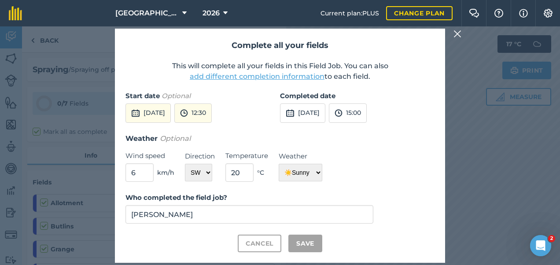
checkbox input "true"
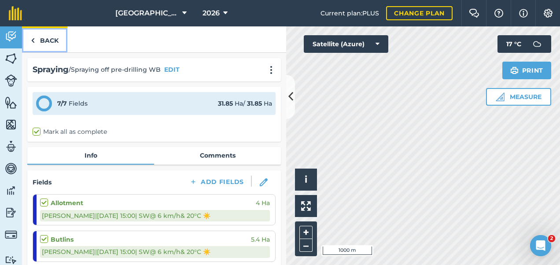
click at [37, 36] on link "Back" at bounding box center [44, 39] width 45 height 26
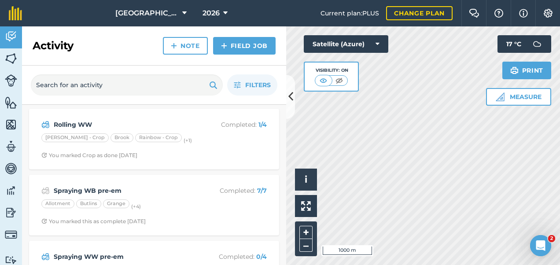
scroll to position [200, 0]
click at [10, 188] on img at bounding box center [11, 190] width 12 height 13
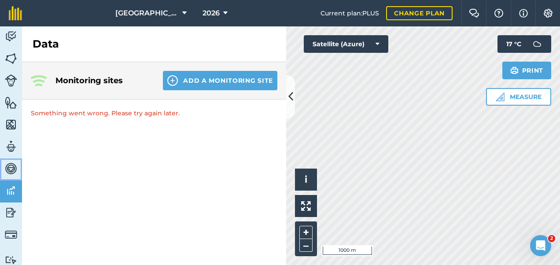
click at [8, 160] on link "Vehicles" at bounding box center [11, 170] width 22 height 22
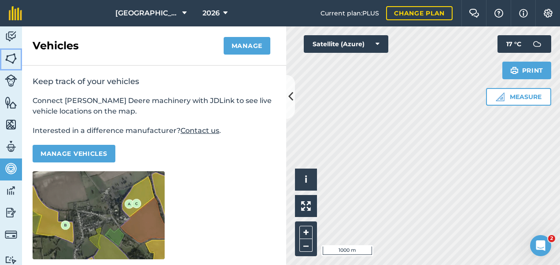
click at [5, 55] on img at bounding box center [11, 58] width 12 height 13
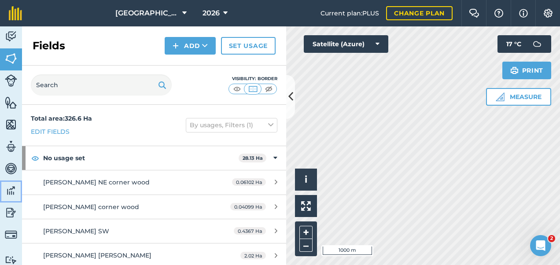
click at [10, 188] on img at bounding box center [11, 190] width 12 height 13
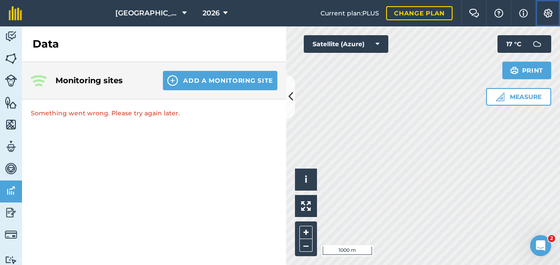
click at [550, 8] on button "Settings" at bounding box center [547, 13] width 25 height 26
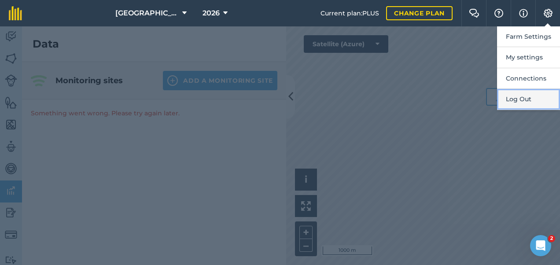
click at [520, 100] on button "Log Out" at bounding box center [528, 99] width 63 height 21
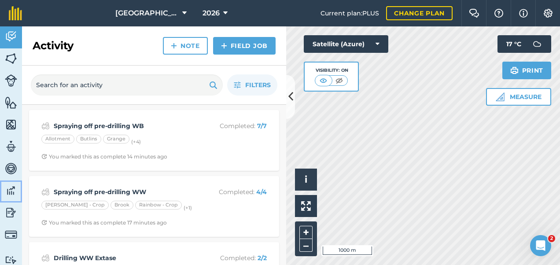
click at [11, 191] on img at bounding box center [11, 190] width 12 height 13
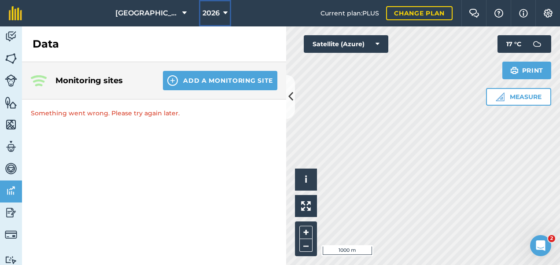
click at [212, 17] on span "2026" at bounding box center [211, 13] width 17 height 11
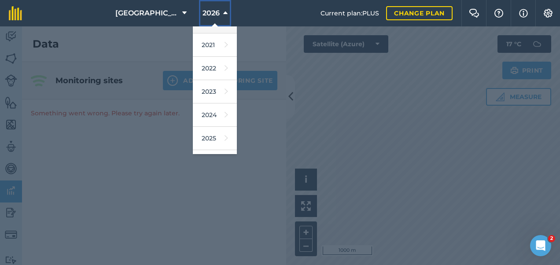
scroll to position [87, 0]
click at [207, 135] on link "2025" at bounding box center [215, 137] width 44 height 23
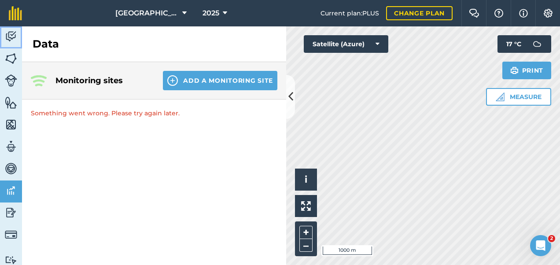
click at [15, 37] on img at bounding box center [11, 36] width 12 height 13
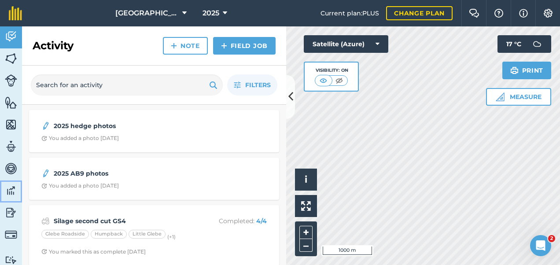
click at [9, 188] on img at bounding box center [11, 190] width 12 height 13
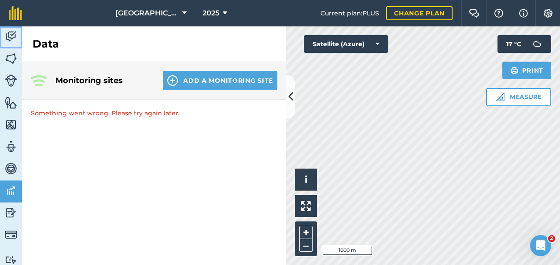
click at [11, 32] on img at bounding box center [11, 36] width 12 height 13
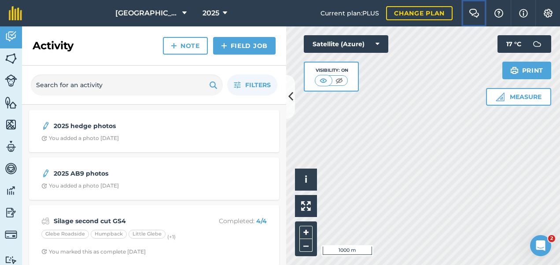
click at [470, 11] on img at bounding box center [474, 13] width 11 height 9
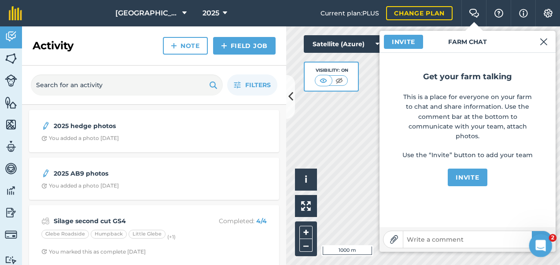
click at [541, 238] on div "Open Intercom Messenger" at bounding box center [539, 244] width 29 height 29
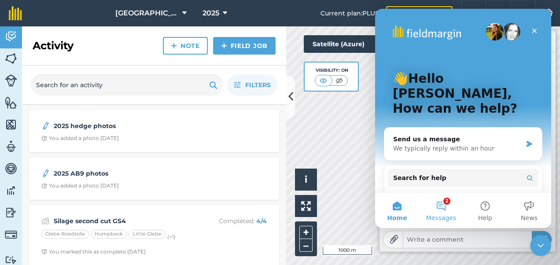
click at [440, 203] on button "2 Messages" at bounding box center [441, 210] width 44 height 35
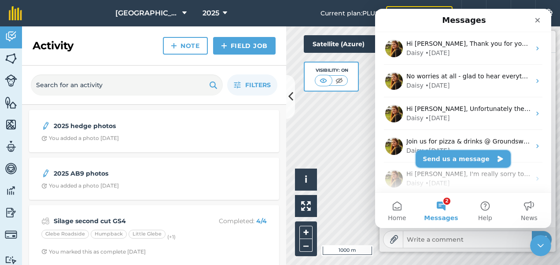
click at [443, 158] on button "Send us a message" at bounding box center [463, 159] width 95 height 18
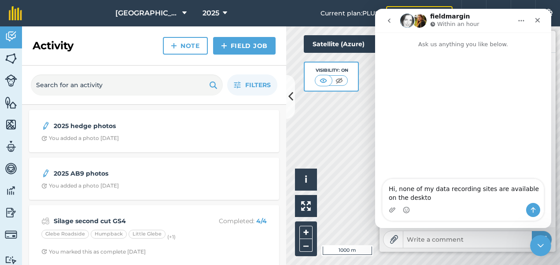
type textarea "Hi, none of my data recording sites are available on the desktop"
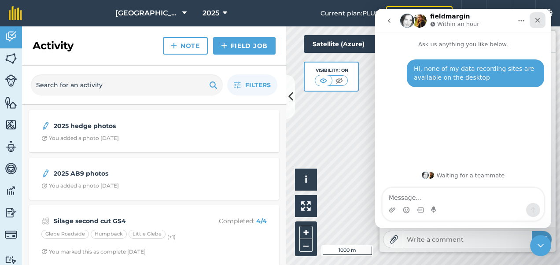
click at [539, 20] on icon "Close" at bounding box center [537, 20] width 7 height 7
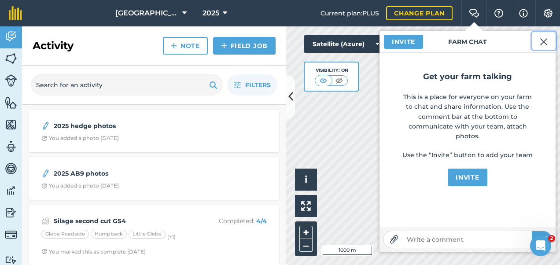
click at [542, 41] on img at bounding box center [544, 42] width 8 height 11
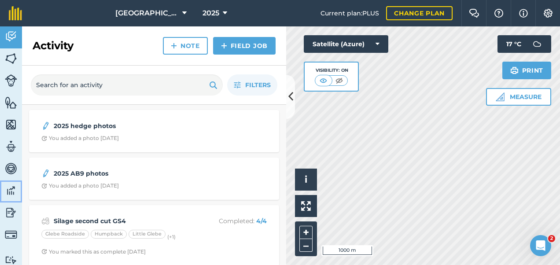
click at [11, 190] on img at bounding box center [11, 190] width 12 height 13
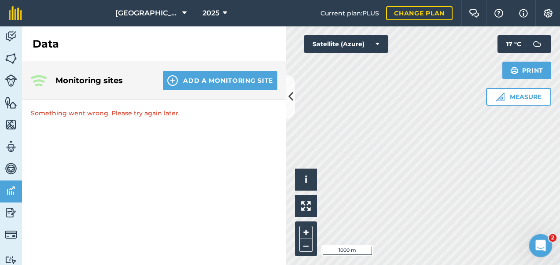
click at [538, 239] on icon "Open Intercom Messenger" at bounding box center [539, 244] width 15 height 15
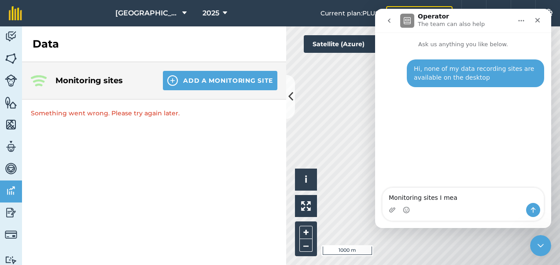
type textarea "Monitoring sites I mean"
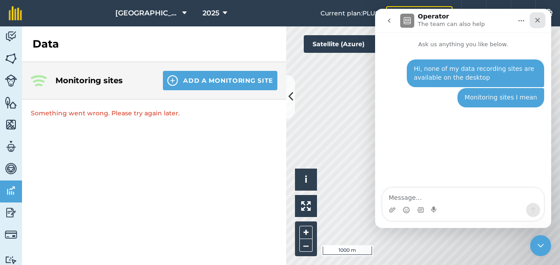
click at [537, 19] on icon "Close" at bounding box center [537, 20] width 7 height 7
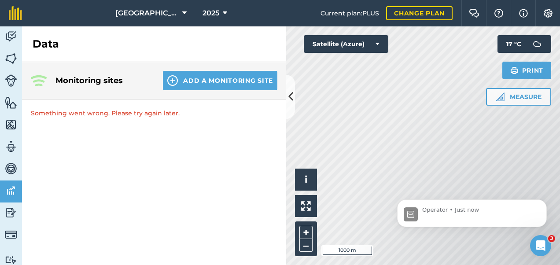
scroll to position [107, 0]
click at [538, 240] on icon "Open Intercom Messenger" at bounding box center [539, 244] width 15 height 15
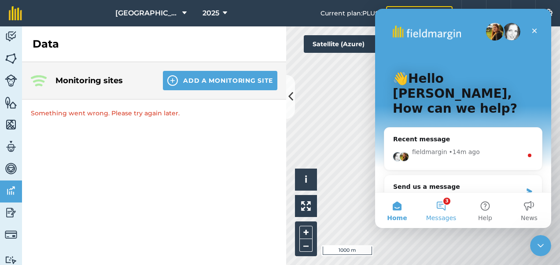
click at [442, 207] on button "3 Messages" at bounding box center [441, 210] width 44 height 35
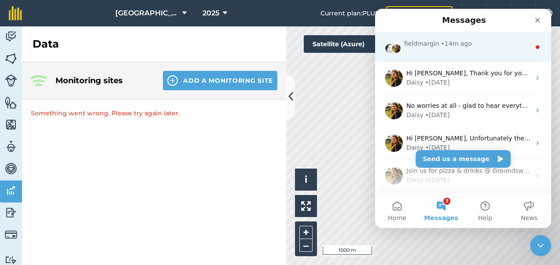
click at [491, 47] on div "fieldmargin • 14m ago" at bounding box center [467, 43] width 126 height 9
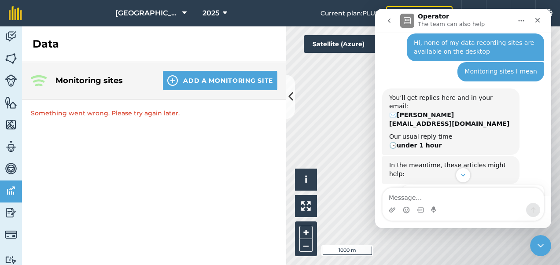
scroll to position [107, 0]
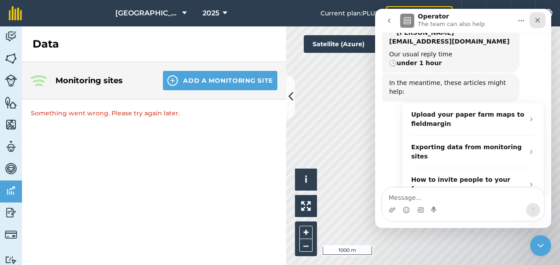
click at [540, 21] on icon "Close" at bounding box center [537, 20] width 7 height 7
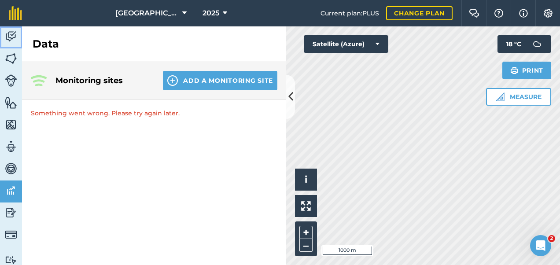
click at [9, 34] on img at bounding box center [11, 36] width 12 height 13
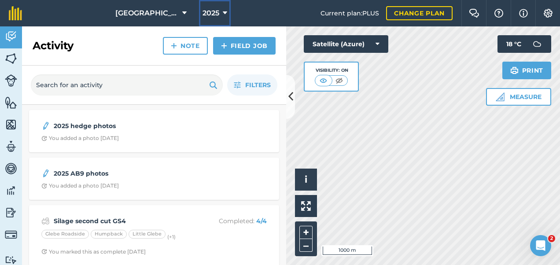
click at [221, 11] on button "2025" at bounding box center [215, 13] width 32 height 26
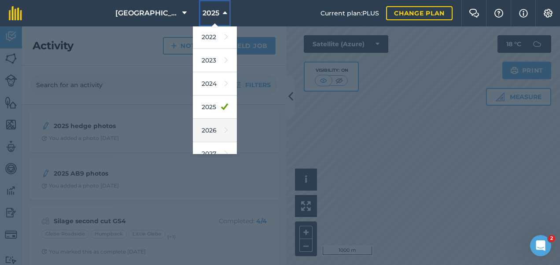
scroll to position [118, 0]
click at [206, 123] on link "2026" at bounding box center [215, 129] width 44 height 23
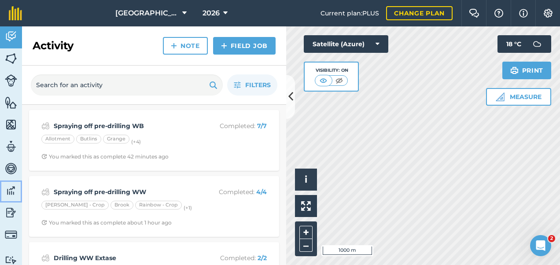
click at [8, 192] on img at bounding box center [11, 190] width 12 height 13
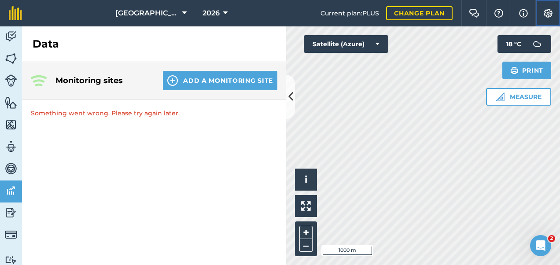
click at [549, 12] on img at bounding box center [548, 13] width 11 height 9
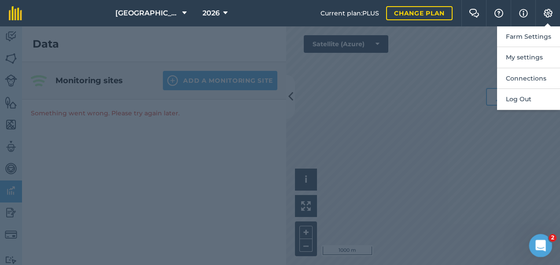
click at [539, 236] on div "Open Intercom Messenger" at bounding box center [539, 244] width 29 height 29
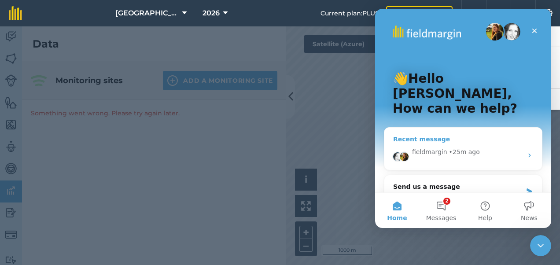
click at [494, 148] on div "fieldmargin • 25m ago" at bounding box center [463, 155] width 158 height 30
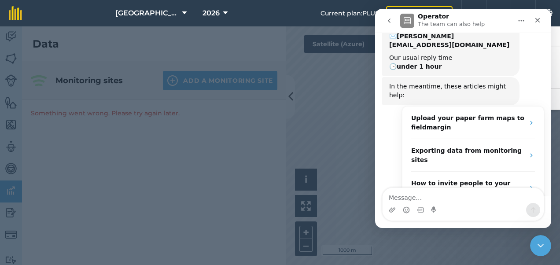
scroll to position [107, 0]
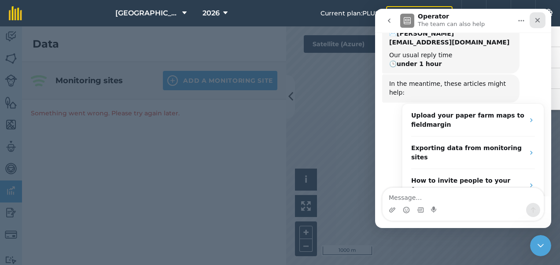
click at [538, 19] on icon "Close" at bounding box center [537, 20] width 5 height 5
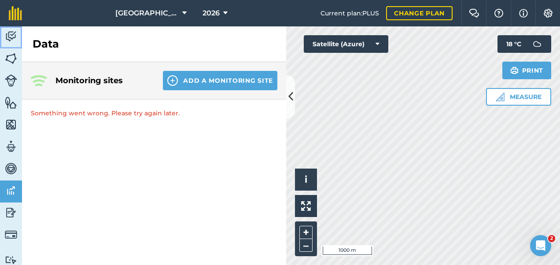
click at [11, 34] on img at bounding box center [11, 36] width 12 height 13
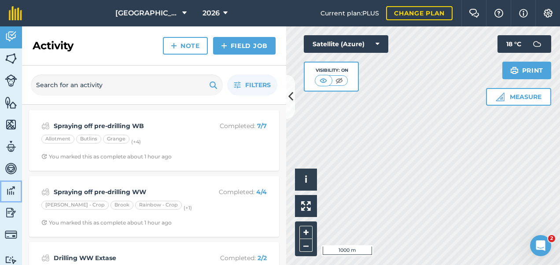
click at [11, 188] on img at bounding box center [11, 190] width 12 height 13
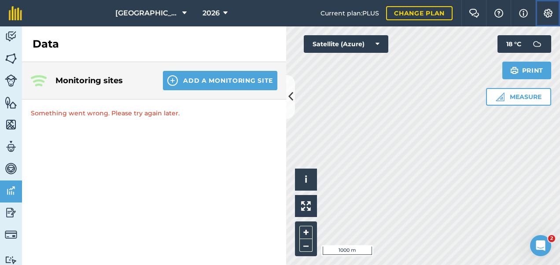
click at [550, 15] on img at bounding box center [548, 13] width 11 height 9
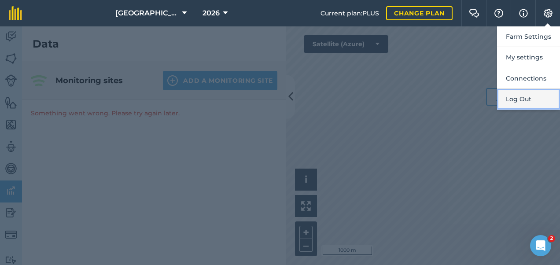
click at [517, 98] on button "Log Out" at bounding box center [528, 99] width 63 height 21
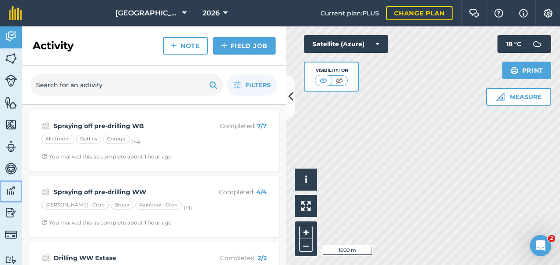
click at [12, 192] on img at bounding box center [11, 190] width 12 height 13
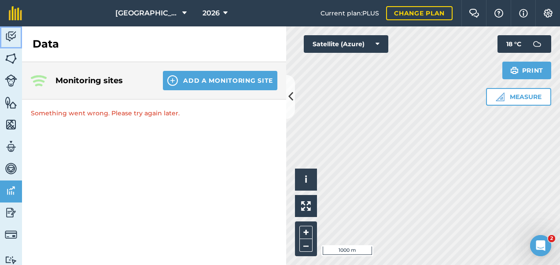
click at [11, 32] on img at bounding box center [11, 36] width 12 height 13
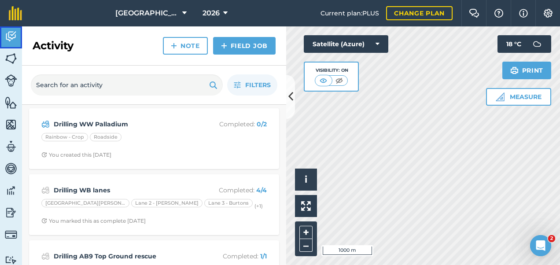
scroll to position [598, 0]
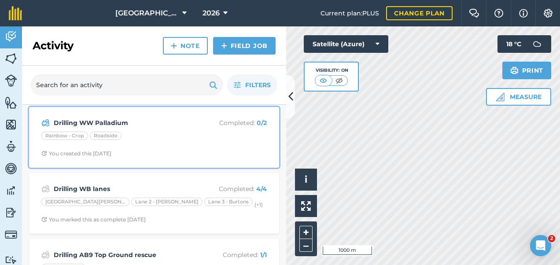
click at [157, 139] on div "Rainbow - Crop Roadside" at bounding box center [153, 137] width 225 height 11
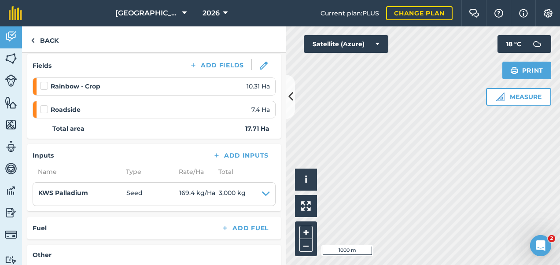
scroll to position [118, 0]
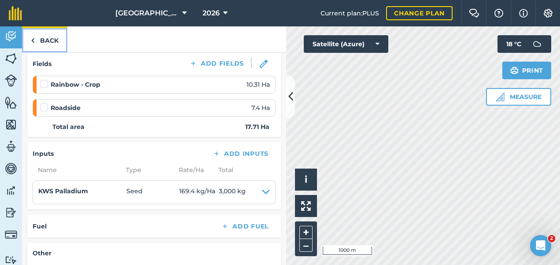
click at [40, 37] on link "Back" at bounding box center [44, 39] width 45 height 26
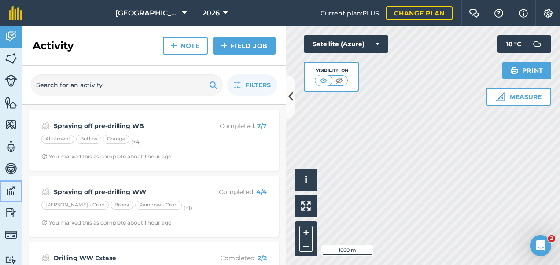
click at [13, 188] on img at bounding box center [11, 190] width 12 height 13
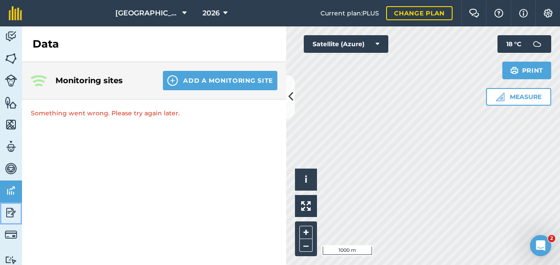
click at [14, 207] on img at bounding box center [11, 212] width 12 height 13
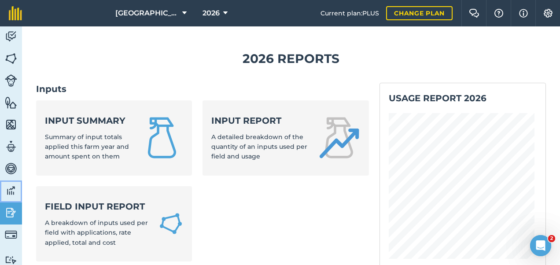
click at [17, 188] on img at bounding box center [11, 190] width 12 height 13
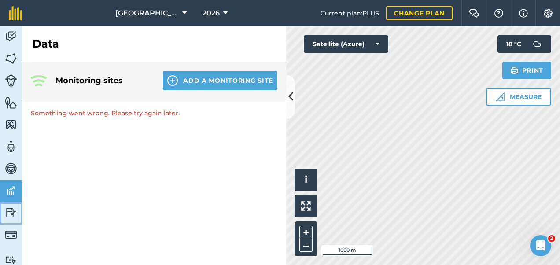
click at [11, 210] on img at bounding box center [11, 212] width 12 height 13
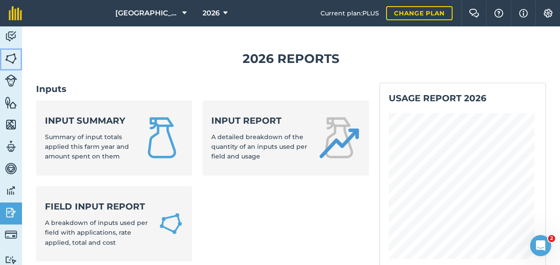
click at [12, 53] on img at bounding box center [11, 58] width 12 height 13
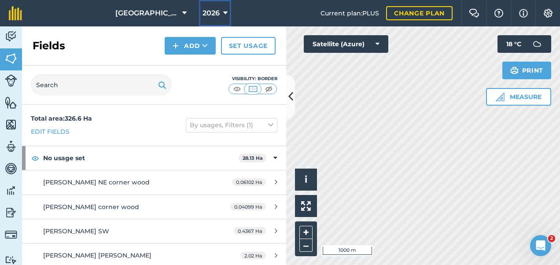
click at [221, 12] on button "2026" at bounding box center [215, 13] width 32 height 26
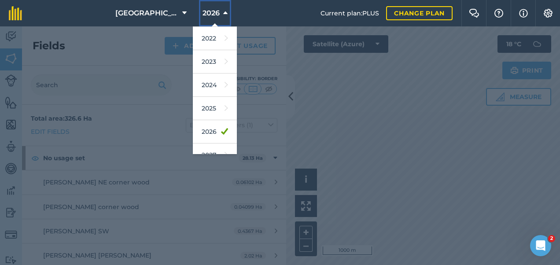
scroll to position [117, 0]
click at [210, 103] on link "2025" at bounding box center [215, 107] width 44 height 23
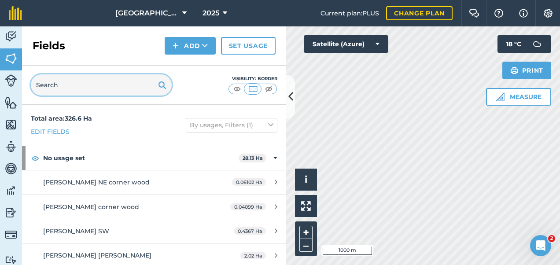
click at [66, 89] on input "text" at bounding box center [101, 84] width 141 height 21
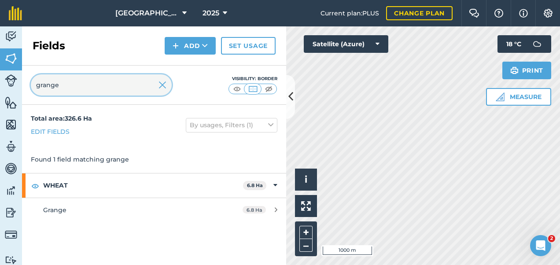
type input "grange"
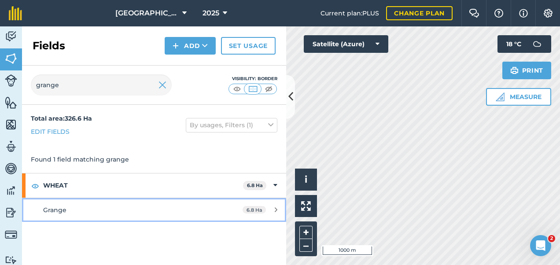
click at [105, 206] on div "Grange" at bounding box center [126, 210] width 166 height 10
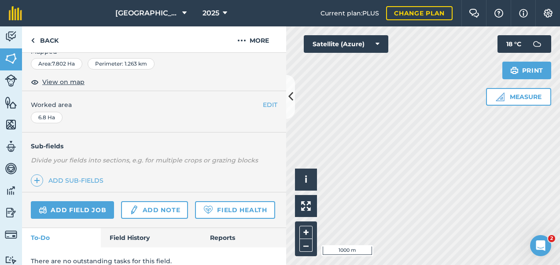
scroll to position [172, 0]
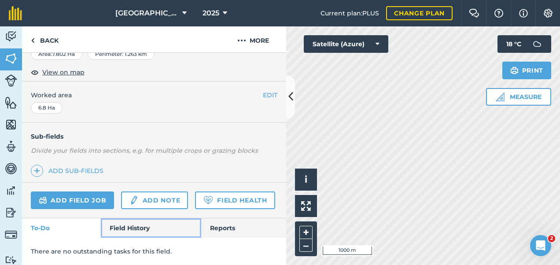
click at [124, 229] on link "Field History" at bounding box center [151, 227] width 100 height 19
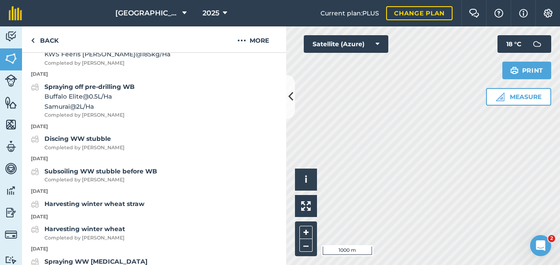
scroll to position [470, 0]
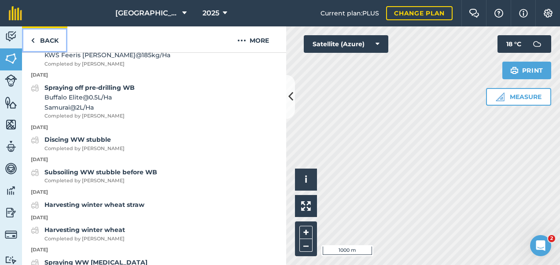
click at [46, 41] on link "Back" at bounding box center [44, 39] width 45 height 26
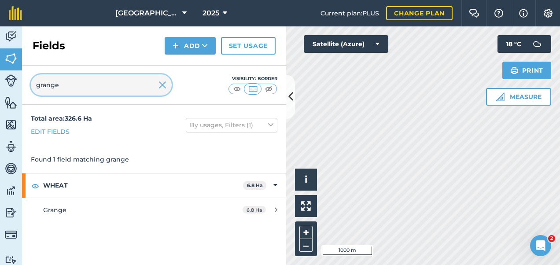
drag, startPoint x: 61, startPoint y: 85, endPoint x: 18, endPoint y: 87, distance: 43.2
click at [21, 88] on div "Activity Fields Livestock Features Maps Team Vehicles Data Reporting Billing Tu…" at bounding box center [280, 145] width 560 height 239
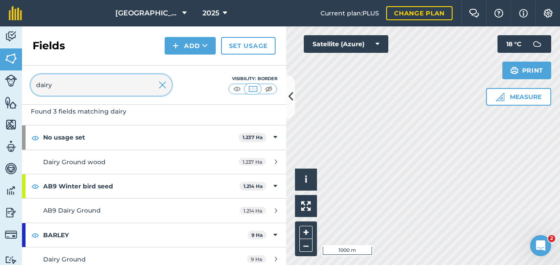
scroll to position [53, 0]
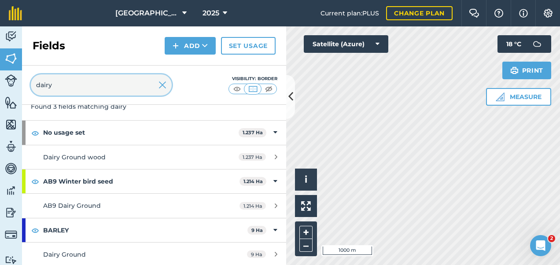
type input "dairy"
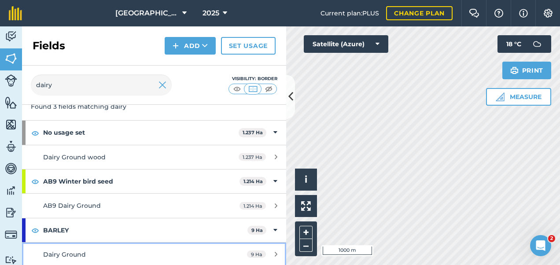
click at [94, 247] on link "Dairy Ground 9 Ha" at bounding box center [154, 255] width 264 height 24
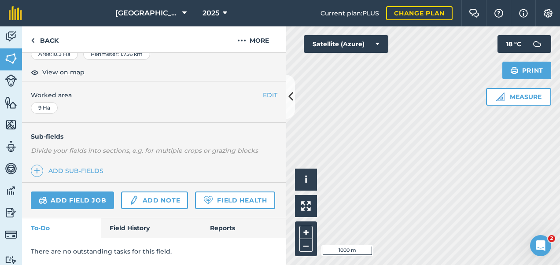
scroll to position [172, 0]
click at [129, 232] on link "Field History" at bounding box center [151, 227] width 100 height 19
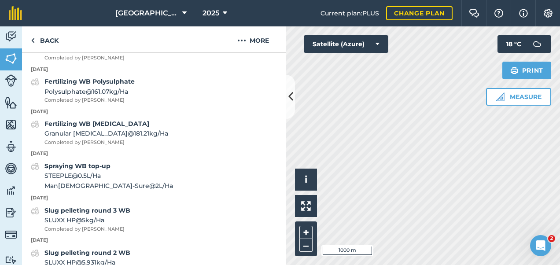
scroll to position [874, 0]
